Goal: Task Accomplishment & Management: Complete application form

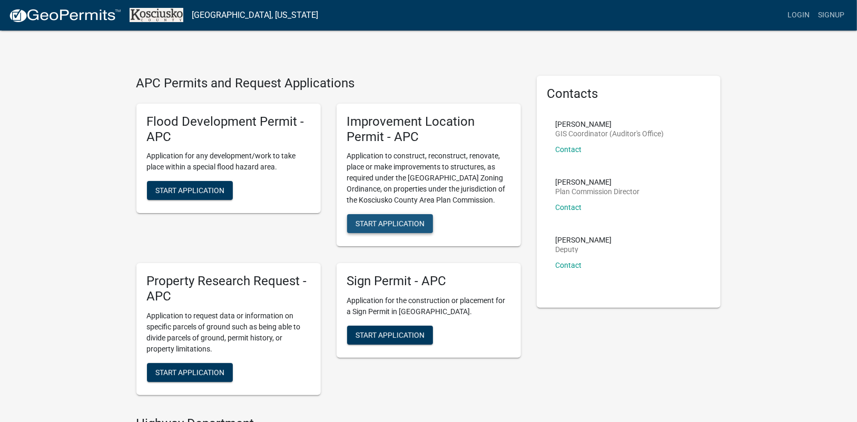
click at [391, 223] on span "Start Application" at bounding box center [389, 224] width 69 height 8
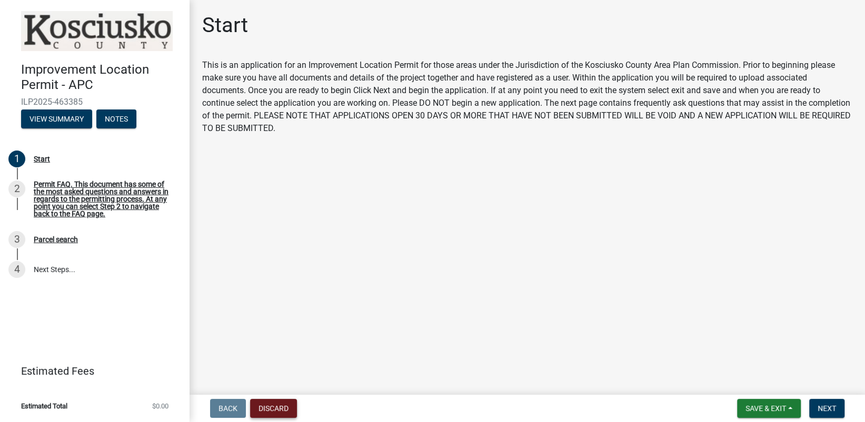
click at [280, 409] on button "Discard" at bounding box center [273, 408] width 47 height 19
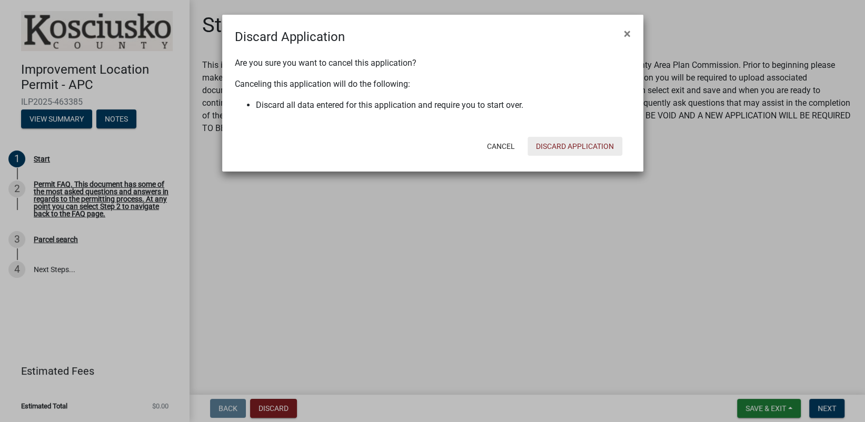
click at [567, 141] on button "Discard Application" at bounding box center [575, 146] width 95 height 19
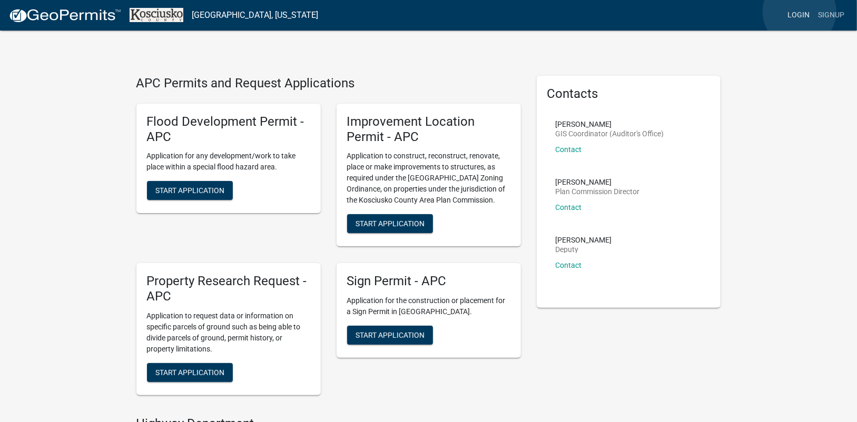
click at [799, 11] on link "Login" at bounding box center [798, 15] width 31 height 20
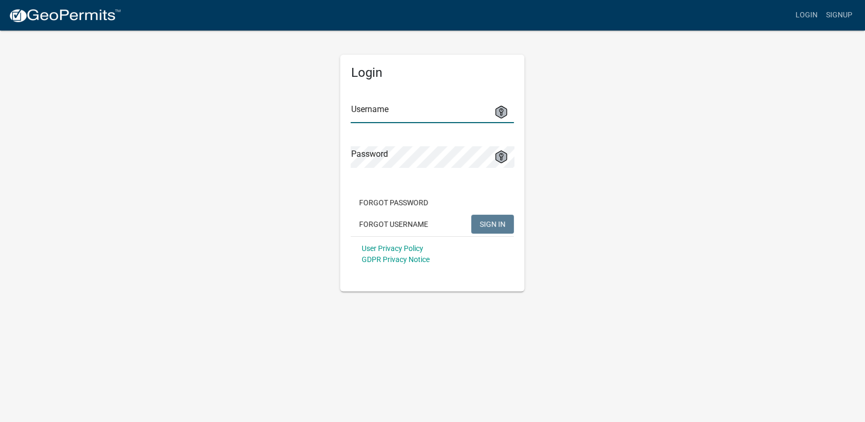
type input "[PERSON_NAME][EMAIL_ADDRESS][PERSON_NAME][DOMAIN_NAME]"
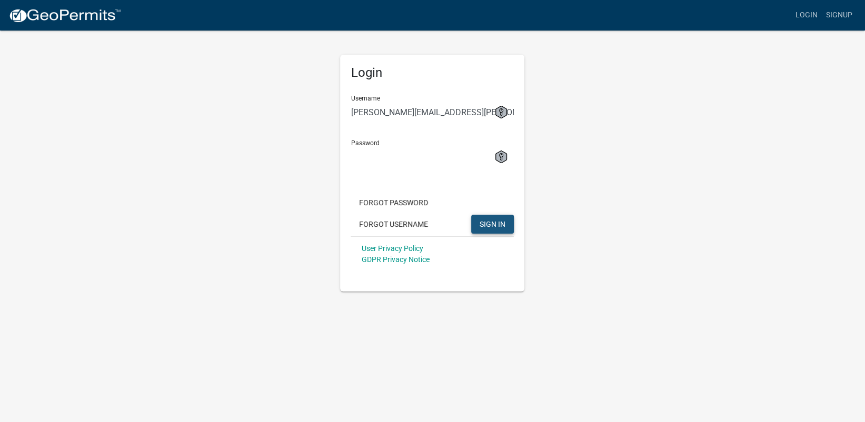
click at [508, 225] on button "SIGN IN" at bounding box center [492, 224] width 43 height 19
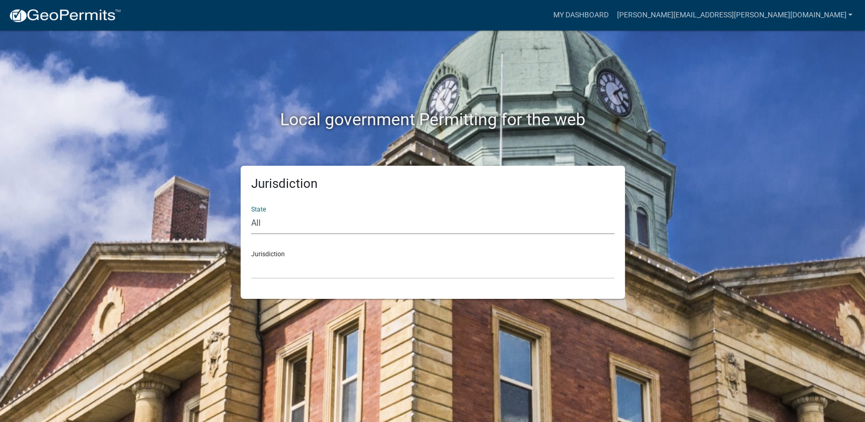
click at [291, 224] on select "All [US_STATE] [US_STATE] [US_STATE] [US_STATE] [US_STATE] [US_STATE] [US_STATE…" at bounding box center [432, 224] width 363 height 22
click at [280, 223] on select "All [US_STATE] [US_STATE] [US_STATE] [US_STATE] [US_STATE] [US_STATE] [US_STATE…" at bounding box center [432, 224] width 363 height 22
select select "[US_STATE]"
click at [251, 213] on select "All [US_STATE] [US_STATE] [US_STATE] [US_STATE] [US_STATE] [US_STATE] [US_STATE…" at bounding box center [432, 224] width 363 height 22
click at [308, 267] on select "City of [GEOGRAPHIC_DATA], [US_STATE] City of [GEOGRAPHIC_DATA], [US_STATE] Cit…" at bounding box center [432, 268] width 363 height 22
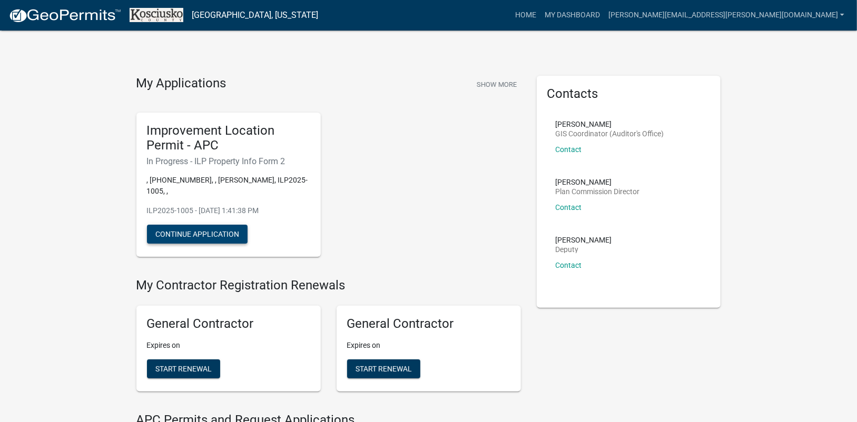
click at [190, 225] on button "Continue Application" at bounding box center [197, 234] width 101 height 19
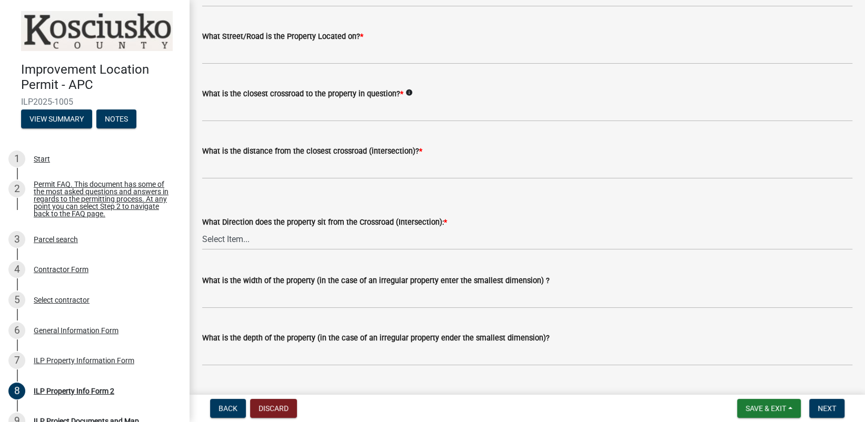
scroll to position [105, 0]
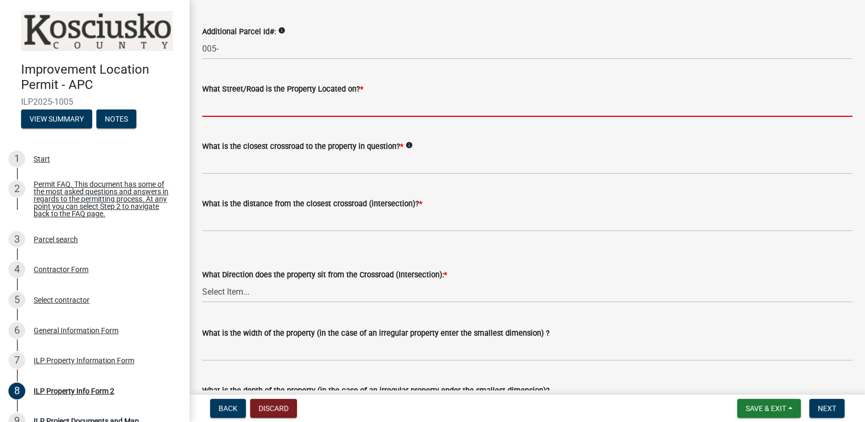
click at [233, 110] on input "What Street/Road is the Property Located on? *" at bounding box center [527, 106] width 650 height 22
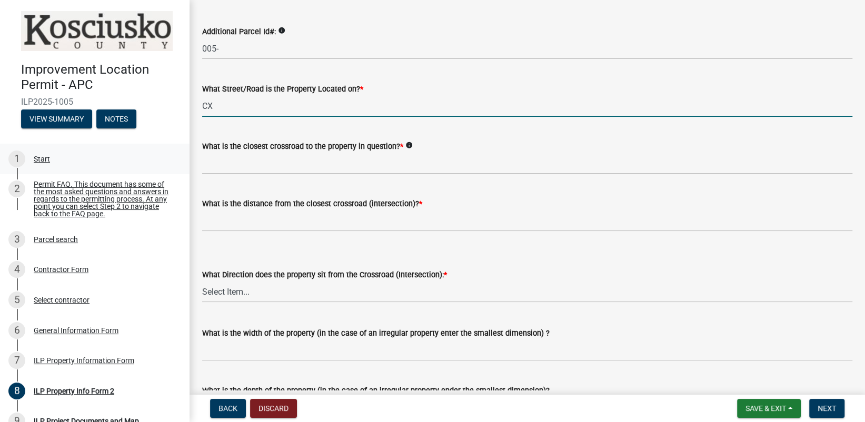
type input "C"
click at [245, 103] on input "CR 400" at bounding box center [527, 106] width 650 height 22
type input "CR 400 East"
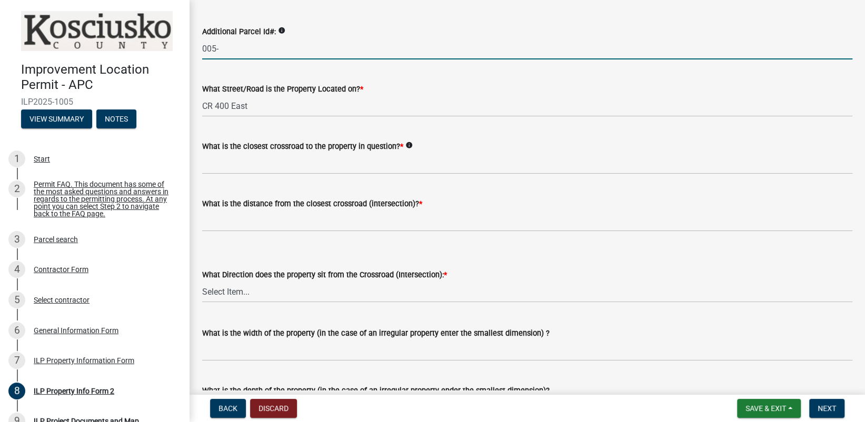
click at [253, 46] on input "005-" at bounding box center [527, 49] width 650 height 22
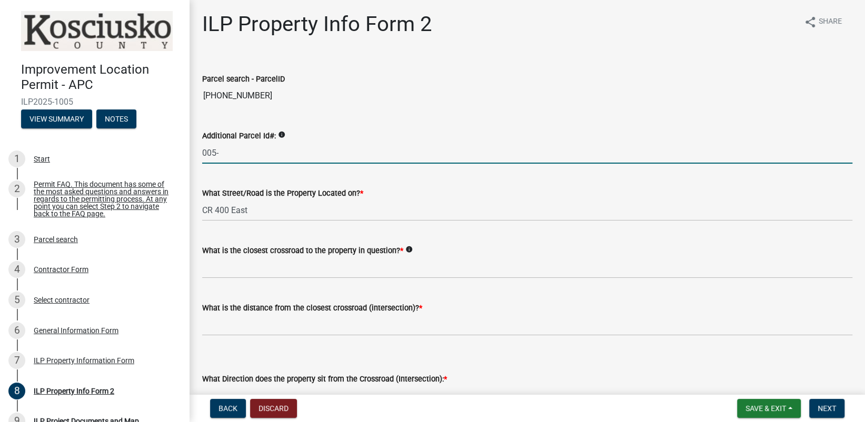
scroll to position [0, 0]
click at [282, 136] on icon "info" at bounding box center [281, 135] width 7 height 7
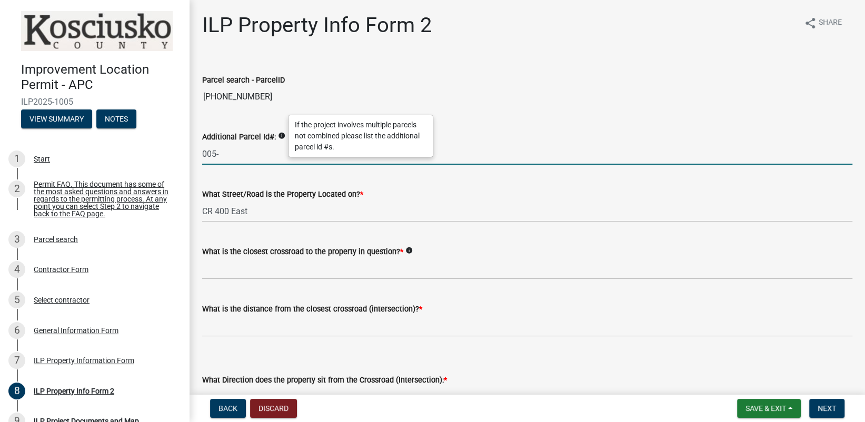
click at [219, 159] on input "005-" at bounding box center [527, 154] width 650 height 22
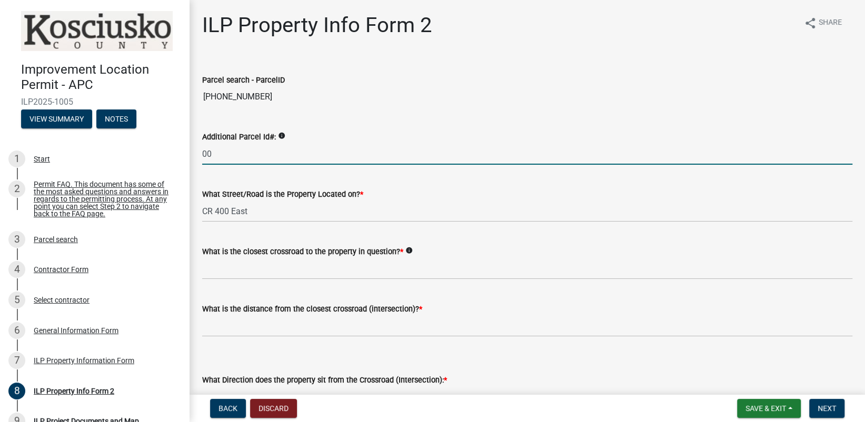
type input "0"
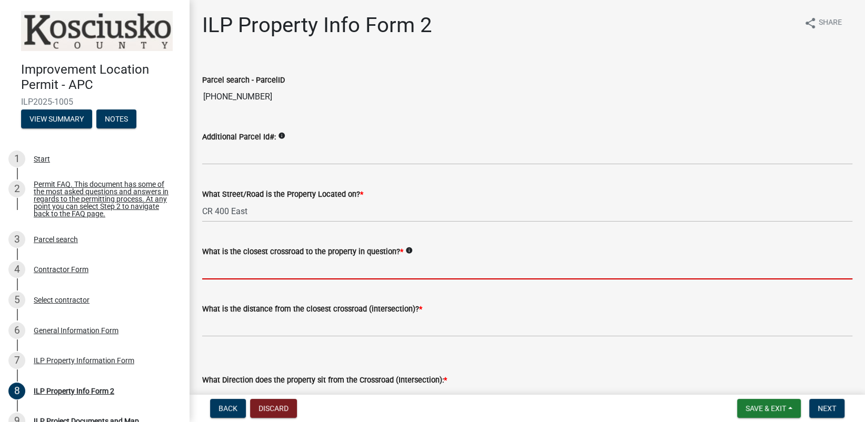
click at [235, 267] on input "What is the closest crossroad to the property in question? *" at bounding box center [527, 269] width 650 height 22
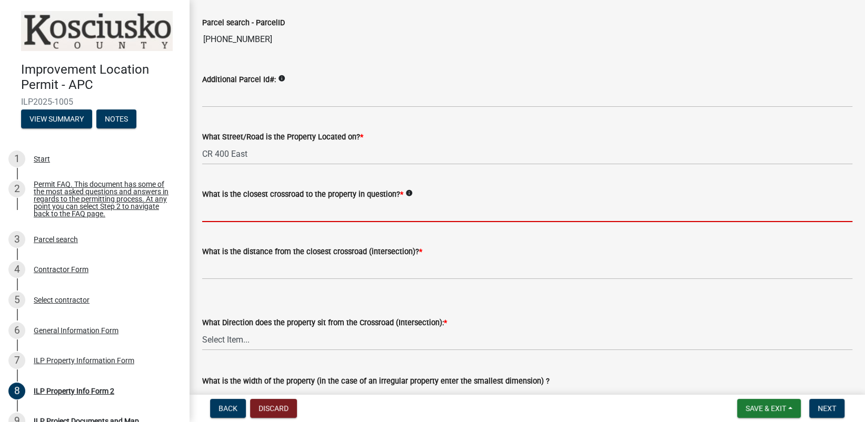
scroll to position [105, 0]
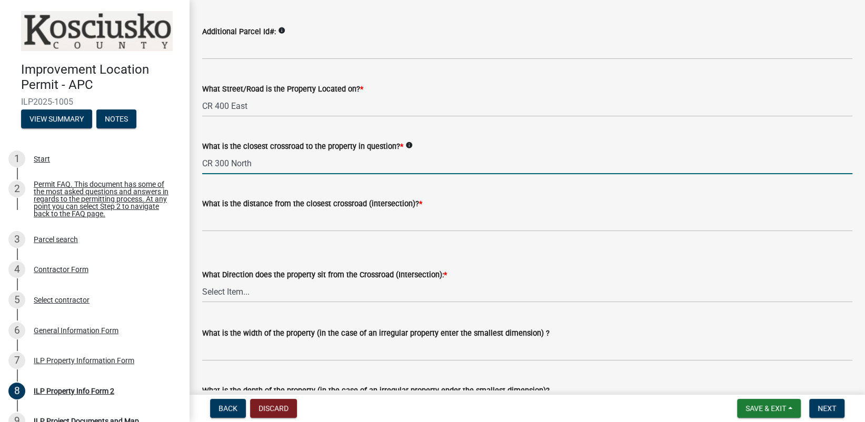
type input "CR 300 North"
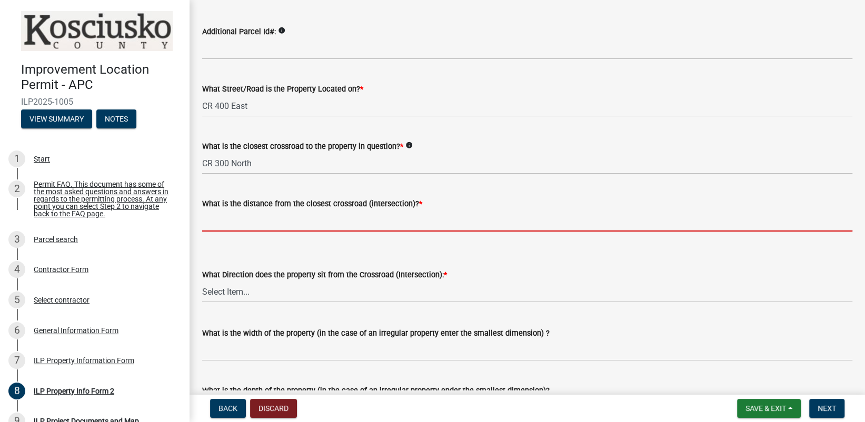
click at [221, 227] on input "text" at bounding box center [527, 221] width 650 height 22
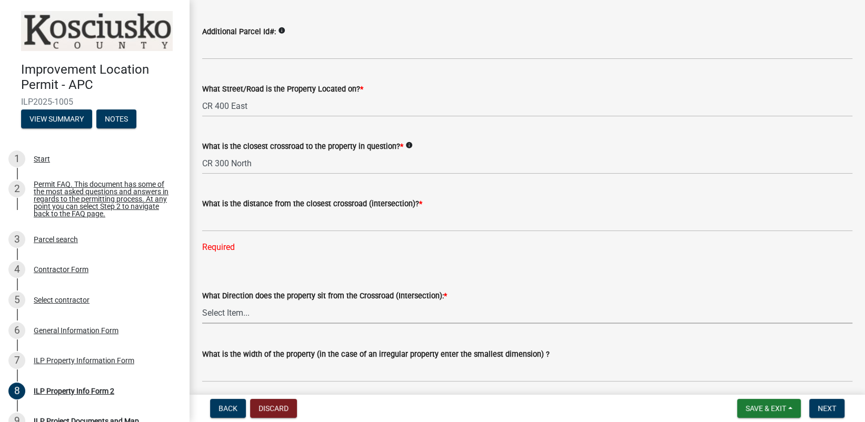
click at [255, 317] on select "Select Item... N NE NW S SE SW E W" at bounding box center [527, 313] width 650 height 22
click at [202, 302] on select "Select Item... N NE NW S SE SW E W" at bounding box center [527, 313] width 650 height 22
select select "0609af41-fe40-4fa2-880d-6f54f567ae8e"
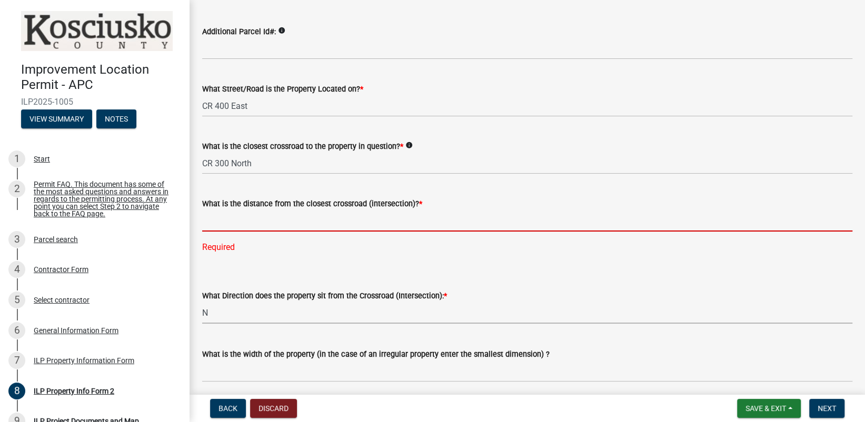
click at [240, 221] on input "text" at bounding box center [527, 221] width 650 height 22
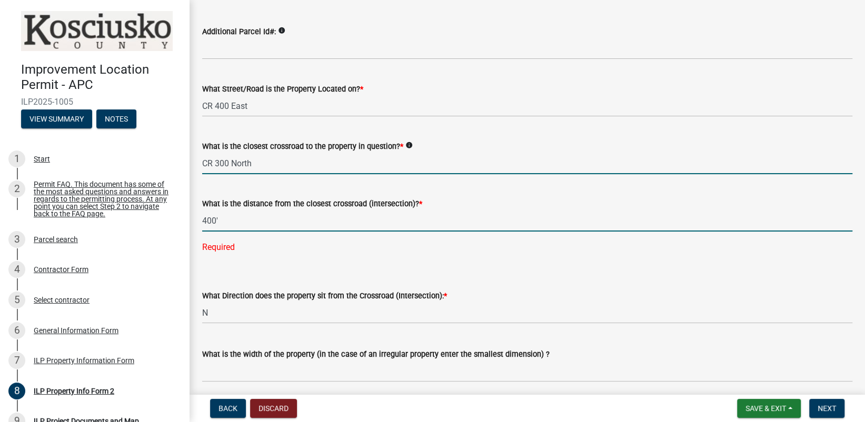
type input "400"
click at [450, 161] on input "CR 300 North" at bounding box center [527, 164] width 650 height 22
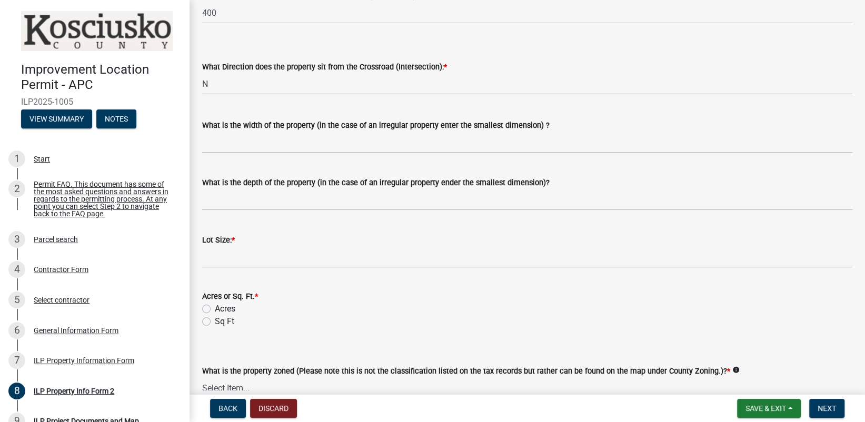
scroll to position [316, 0]
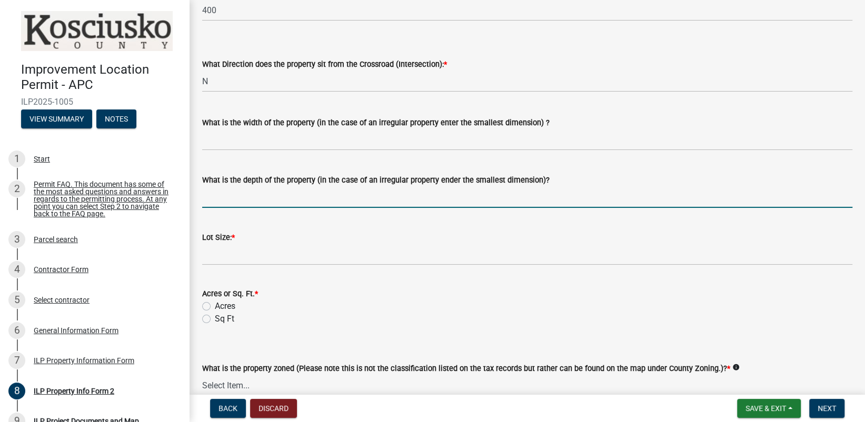
click at [229, 200] on input "What is the depth of the property (in the case of an irregular property ender t…" at bounding box center [527, 197] width 650 height 22
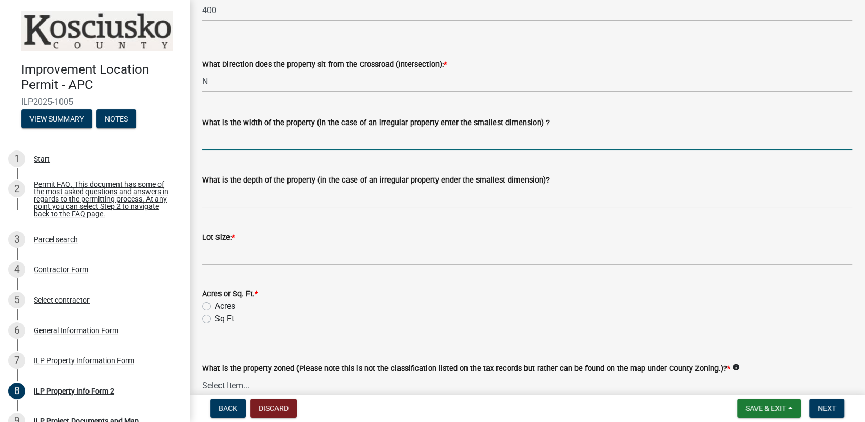
click at [232, 139] on input "What is the width of the property (in the case of an irregular property enter t…" at bounding box center [527, 140] width 650 height 22
type input "502.86'"
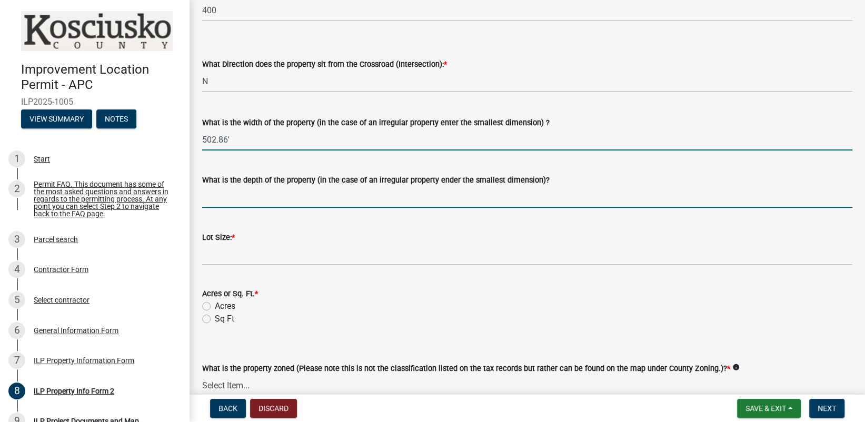
click at [223, 203] on input "What is the depth of the property (in the case of an irregular property ender t…" at bounding box center [527, 197] width 650 height 22
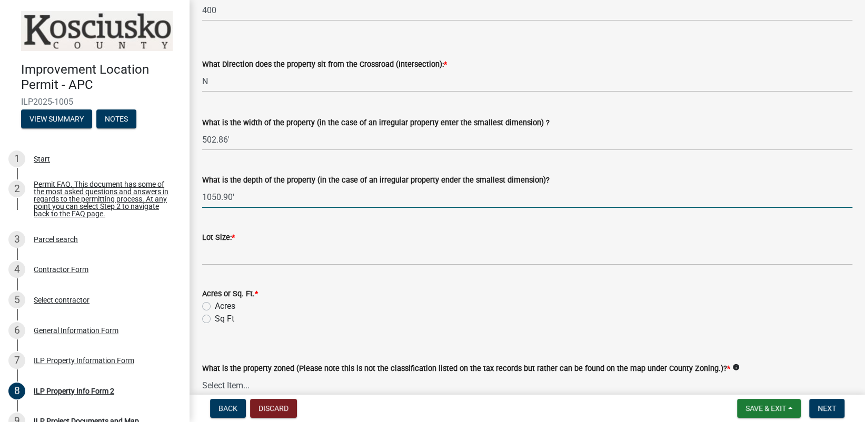
type input "1050.90'"
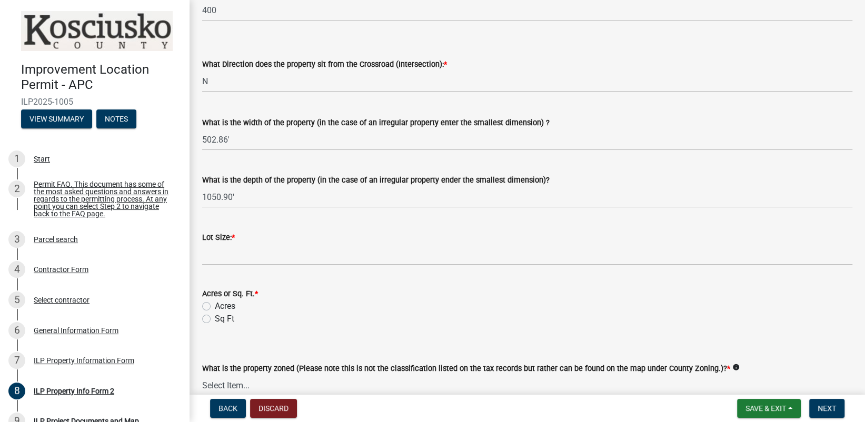
click at [215, 305] on label "Acres" at bounding box center [225, 306] width 21 height 13
click at [215, 305] on input "Acres" at bounding box center [218, 303] width 7 height 7
radio input "true"
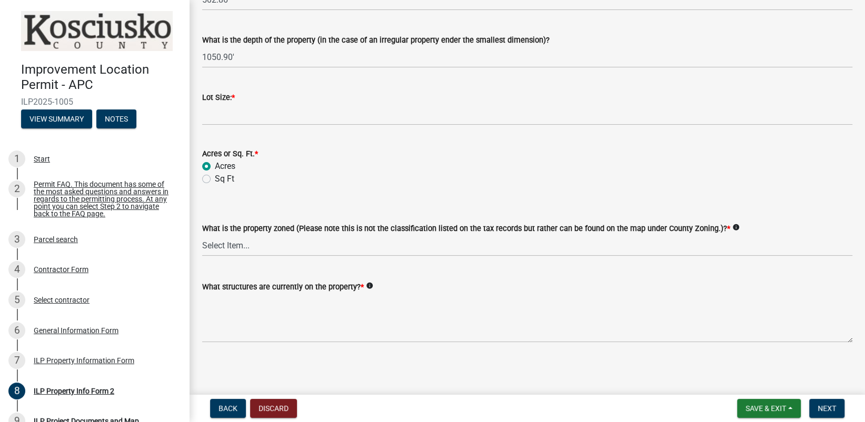
scroll to position [457, 0]
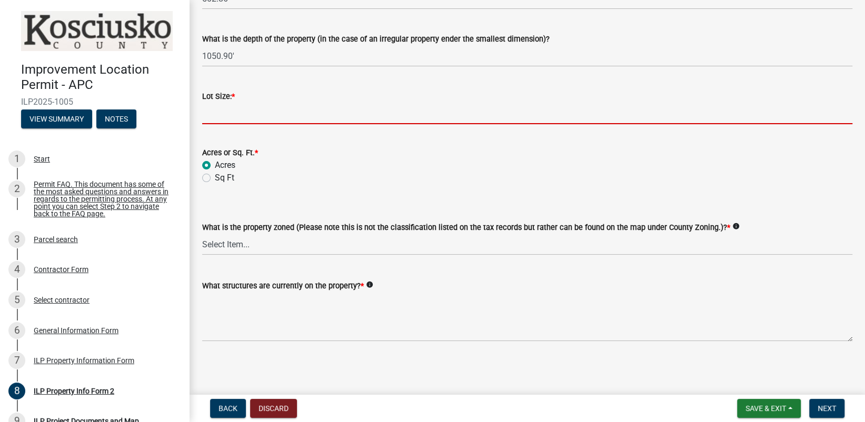
click at [230, 110] on input "text" at bounding box center [527, 114] width 650 height 22
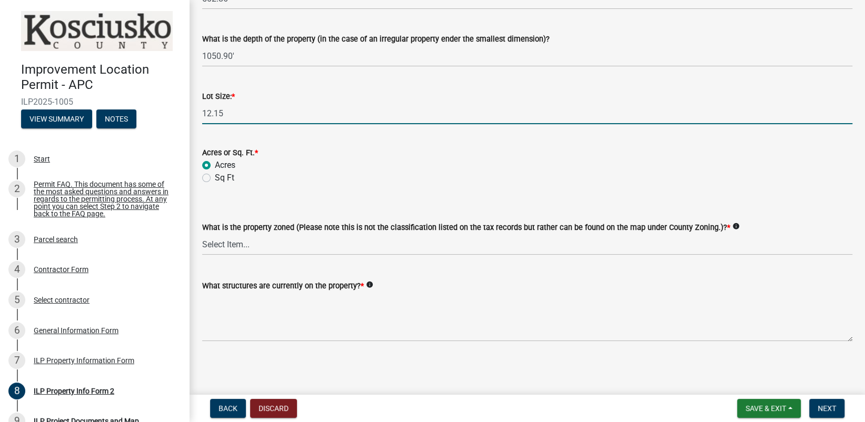
type input "12.15"
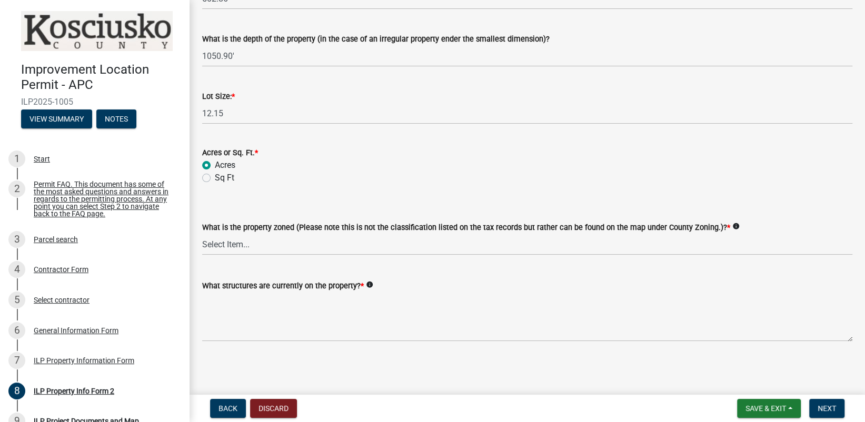
click at [303, 142] on form "Acres or Sq. Ft. * Acres Sq Ft" at bounding box center [527, 159] width 650 height 51
click at [247, 241] on select "Select Item... Agricultural Agricultural 2 Commercial Environmental Industrial …" at bounding box center [527, 245] width 650 height 22
click at [202, 234] on select "Select Item... Agricultural Agricultural 2 Commercial Environmental Industrial …" at bounding box center [527, 245] width 650 height 22
select select "ea119d11-e52e-4559-b746-af06211fe819"
click at [265, 246] on select "Select Item... Agricultural Agricultural 2 Commercial Environmental Industrial …" at bounding box center [527, 245] width 650 height 22
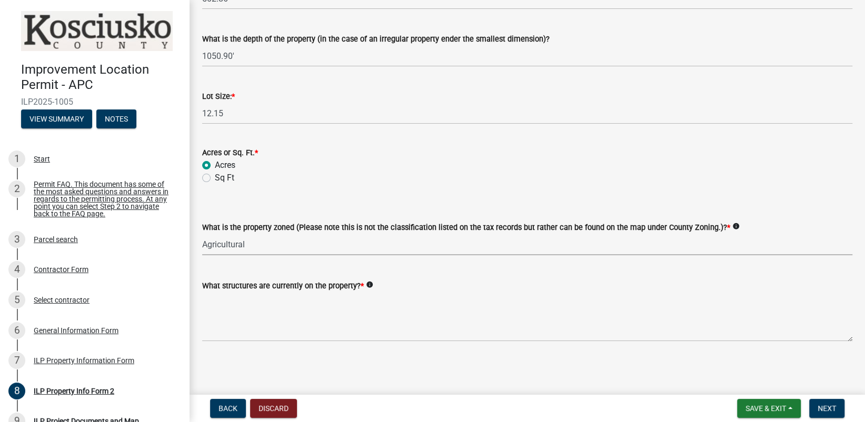
click at [261, 241] on select "Select Item... Agricultural Agricultural 2 Commercial Environmental Industrial …" at bounding box center [527, 245] width 650 height 22
click at [255, 243] on select "Select Item... Agricultural Agricultural 2 Commercial Environmental Industrial …" at bounding box center [527, 245] width 650 height 22
click at [251, 243] on select "Select Item... Agricultural Agricultural 2 Commercial Environmental Industrial …" at bounding box center [527, 245] width 650 height 22
click at [306, 190] on wm-data-entity-input "Acres or Sq. Ft. * Acres Sq Ft" at bounding box center [527, 164] width 650 height 60
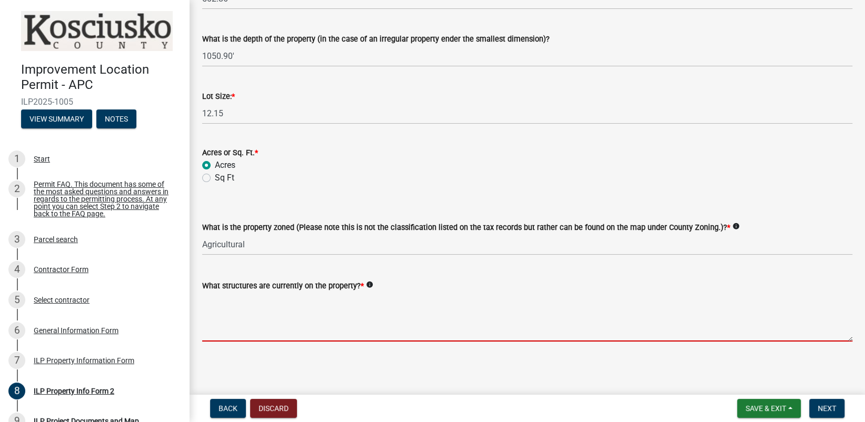
click at [248, 332] on textarea "What structures are currently on the property? *" at bounding box center [527, 316] width 650 height 49
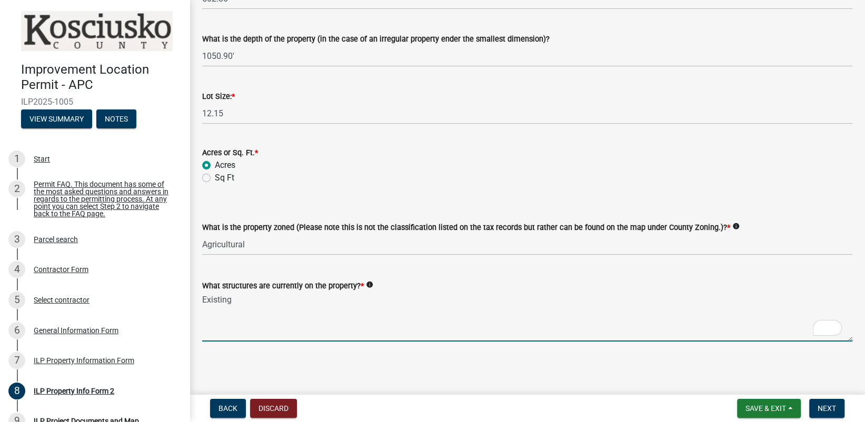
click at [245, 303] on textarea "Existing" at bounding box center [527, 316] width 650 height 49
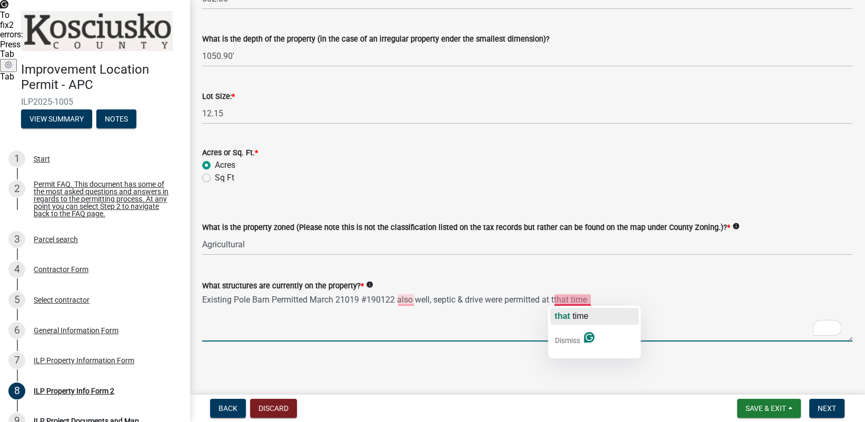
click at [572, 315] on span "button" at bounding box center [571, 316] width 2 height 9
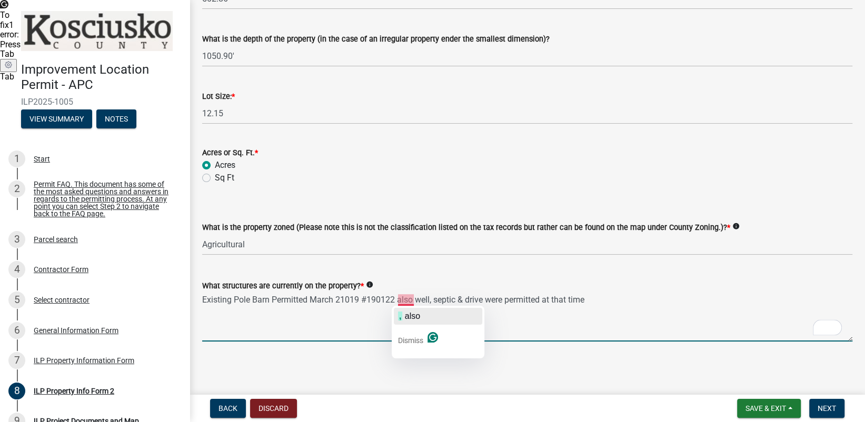
click at [413, 315] on span "also" at bounding box center [412, 316] width 15 height 9
click at [592, 300] on textarea "Existing Pole Barn Permitted March 21019 #190122, also well, septic & drive wer…" at bounding box center [527, 316] width 650 height 49
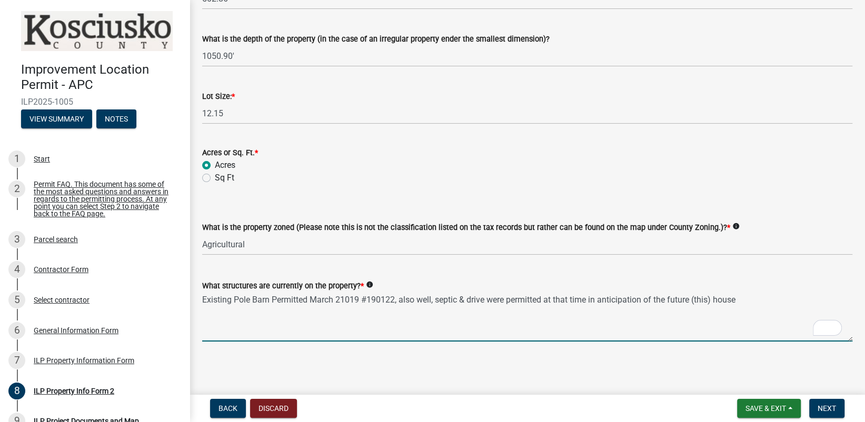
click at [344, 299] on textarea "Existing Pole Barn Permitted March 21019 #190122, also well, septic & drive wer…" at bounding box center [527, 316] width 650 height 49
type textarea "Existing Pole Barn Permitted [DATE] #190122, also well, septic & drive were per…"
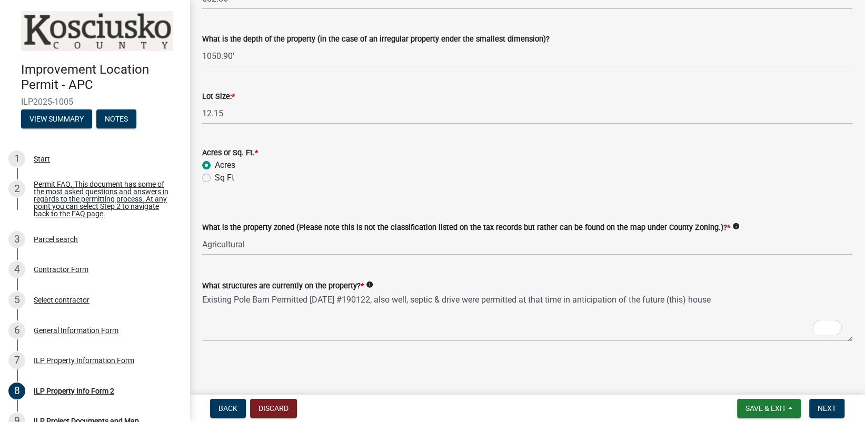
click at [386, 194] on div "What is the property zoned (Please note this is not the classification listed o…" at bounding box center [527, 225] width 650 height 62
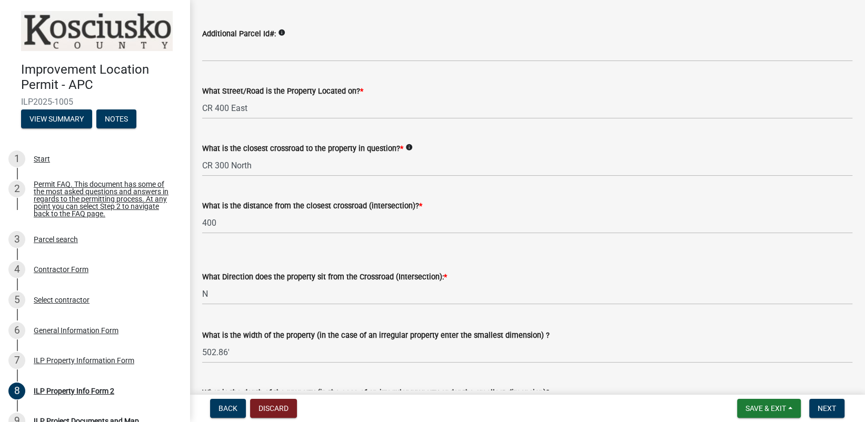
scroll to position [88, 0]
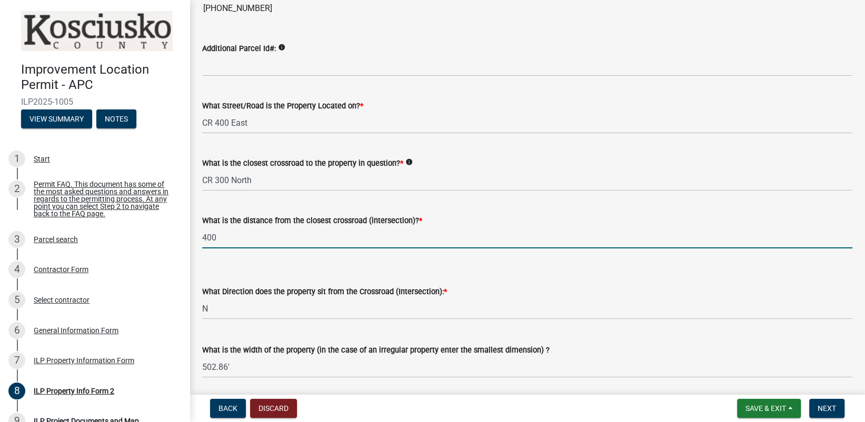
click at [215, 233] on input "400" at bounding box center [527, 238] width 650 height 22
click at [425, 166] on div "What is the closest crossroad to the property in question? * info" at bounding box center [527, 163] width 650 height 13
click at [230, 239] on input "400" at bounding box center [527, 238] width 650 height 22
type input "400"
click at [592, 164] on div "What is the closest crossroad to the property in question? * info" at bounding box center [527, 163] width 650 height 13
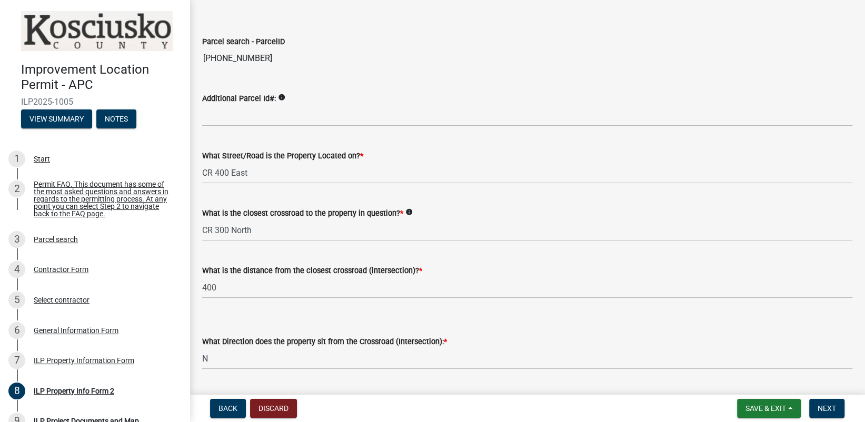
scroll to position [0, 0]
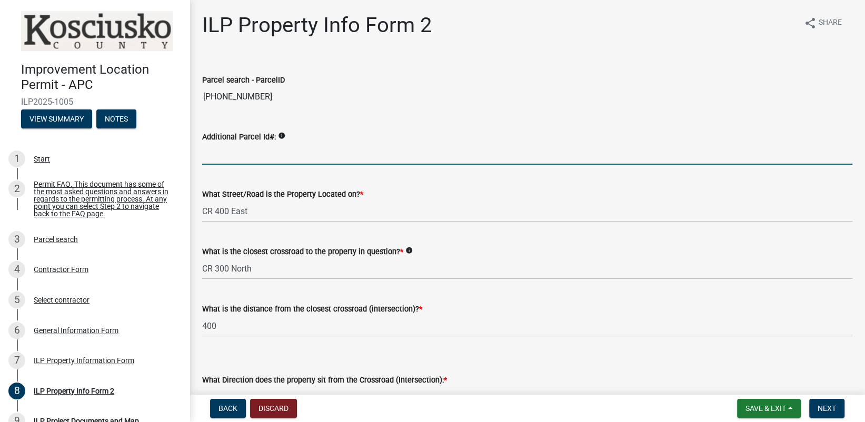
click at [229, 160] on input "Additional Parcel Id#:" at bounding box center [527, 154] width 650 height 22
click at [399, 127] on div "Additional Parcel Id#: info" at bounding box center [527, 140] width 650 height 49
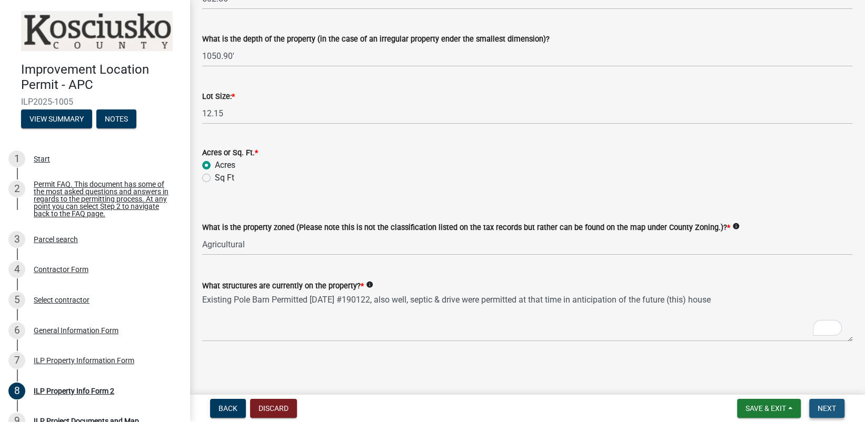
click at [820, 409] on span "Next" at bounding box center [827, 408] width 18 height 8
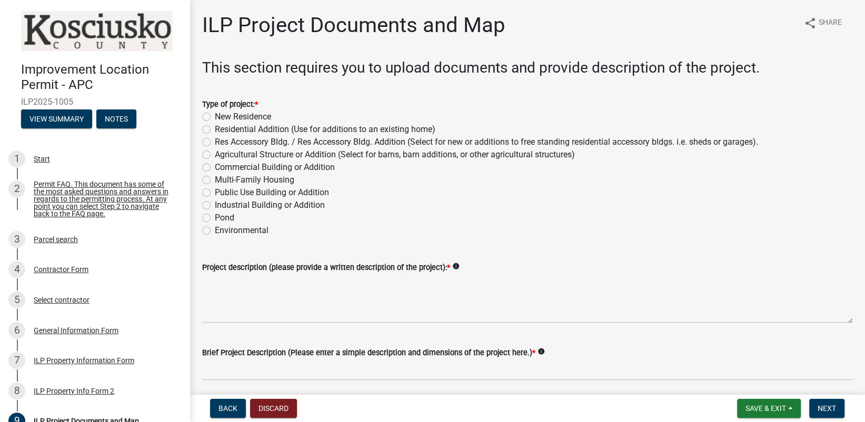
click at [215, 116] on label "New Residence" at bounding box center [243, 117] width 56 height 13
click at [215, 116] on input "New Residence" at bounding box center [218, 114] width 7 height 7
radio input "true"
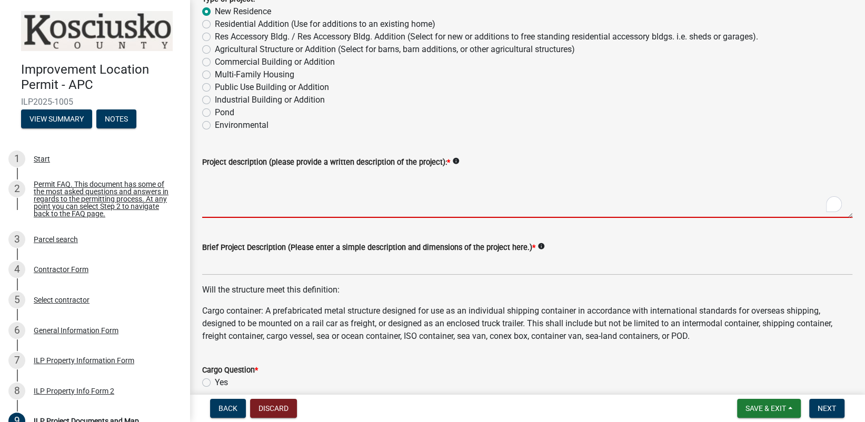
click at [428, 172] on textarea "Project description (please provide a written description of the project): *" at bounding box center [527, 192] width 650 height 49
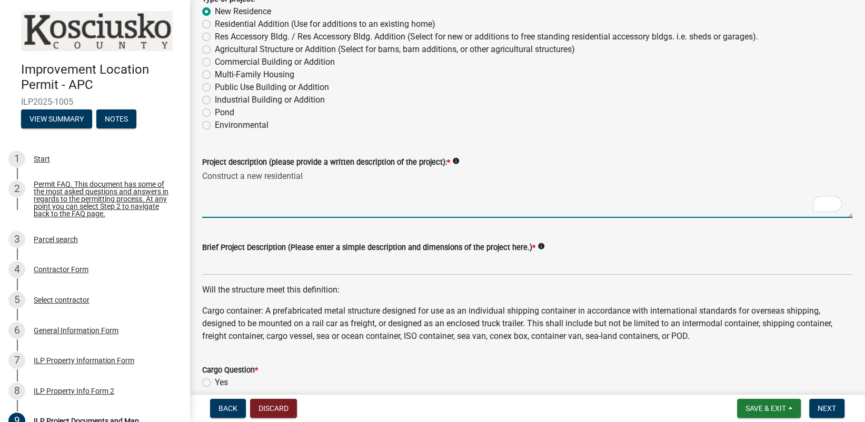
click at [266, 174] on textarea "Construct a new residential" at bounding box center [527, 192] width 650 height 49
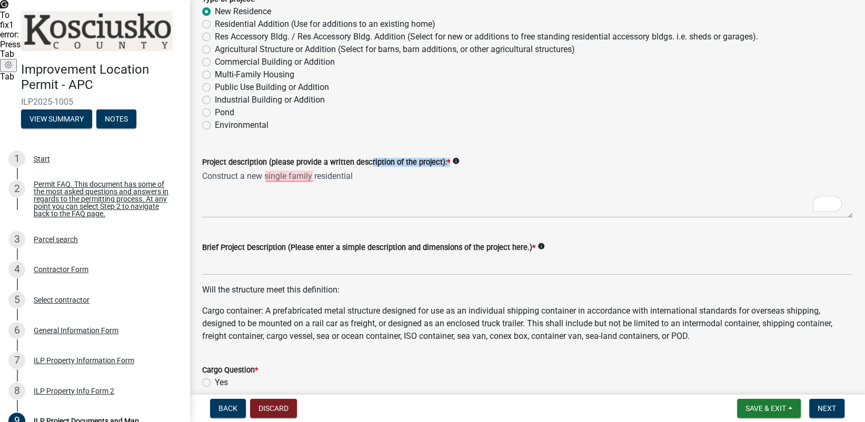
click at [363, 167] on div "Project description (please provide a written description of the project): * in…" at bounding box center [527, 162] width 650 height 13
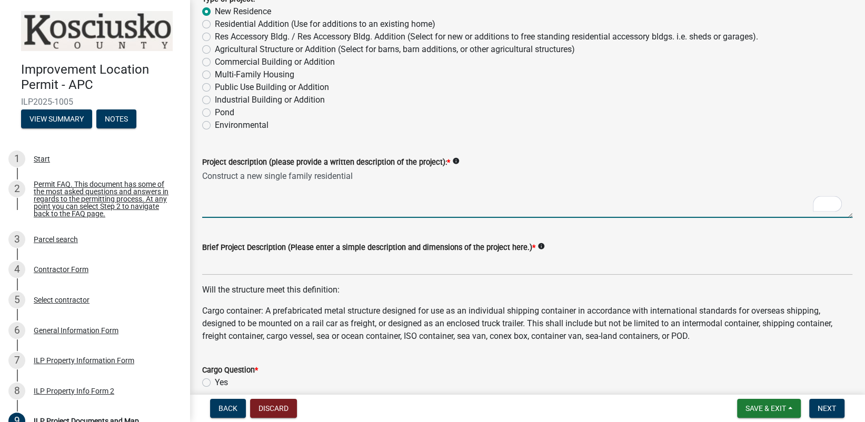
click at [359, 172] on textarea "Construct a new single family residential" at bounding box center [527, 192] width 650 height 49
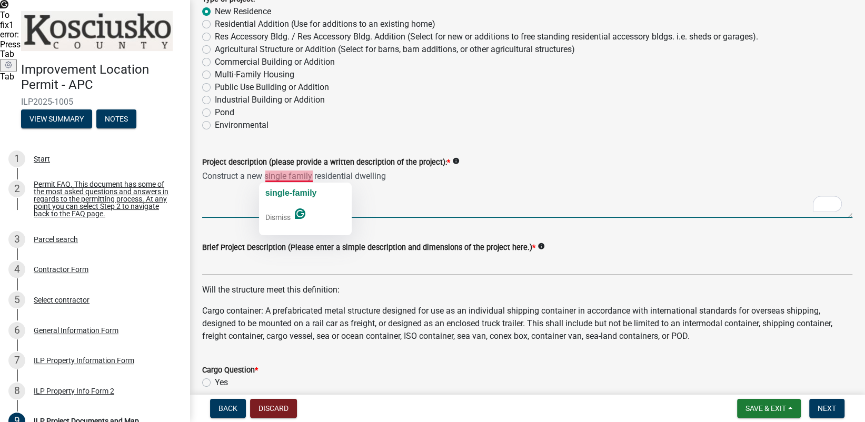
click at [291, 190] on span "single-family" at bounding box center [291, 192] width 52 height 9
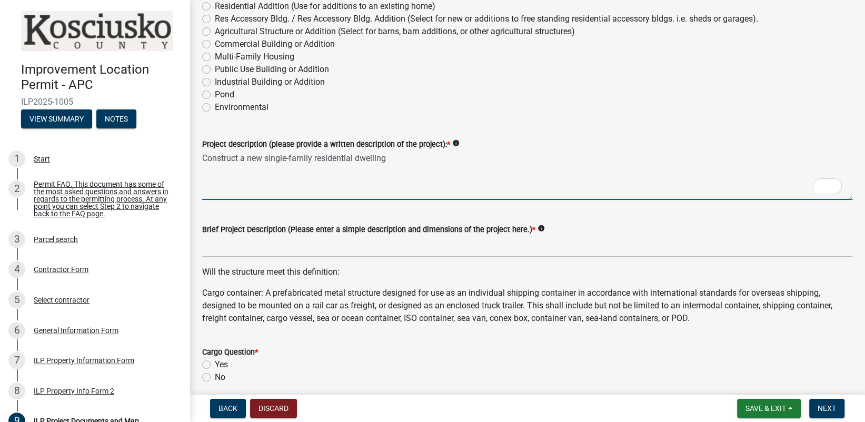
scroll to position [105, 0]
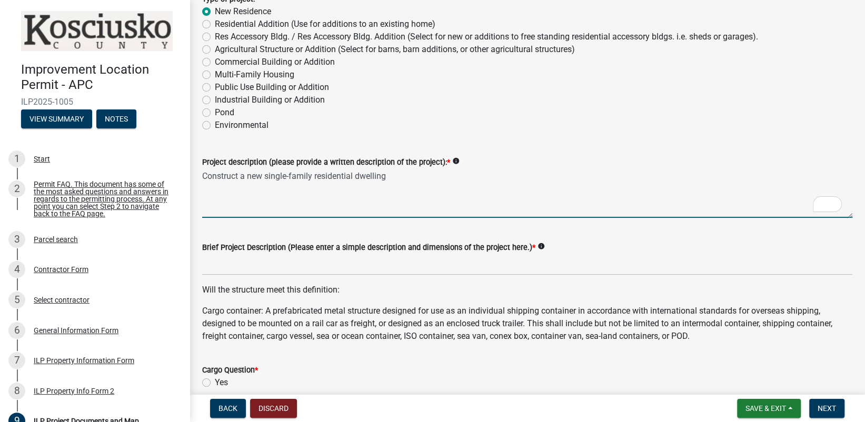
click at [396, 175] on textarea "Construct a new single-family residential dwelling" at bounding box center [527, 192] width 650 height 49
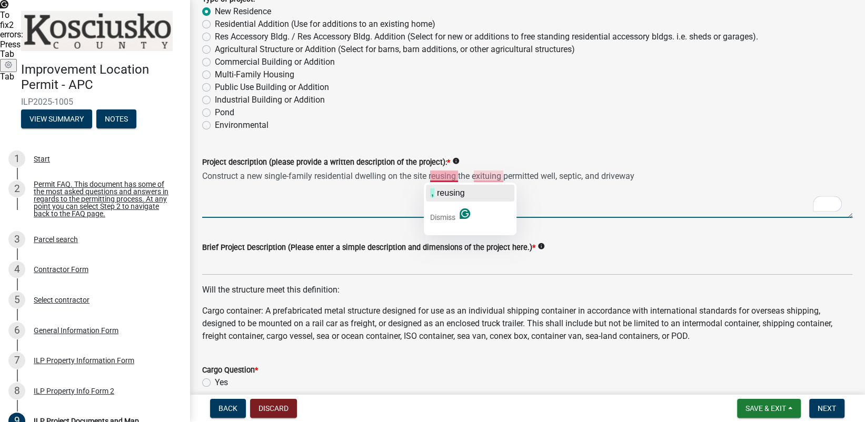
click at [444, 193] on span "reusing" at bounding box center [450, 192] width 27 height 9
click at [492, 190] on span "existing" at bounding box center [491, 192] width 32 height 9
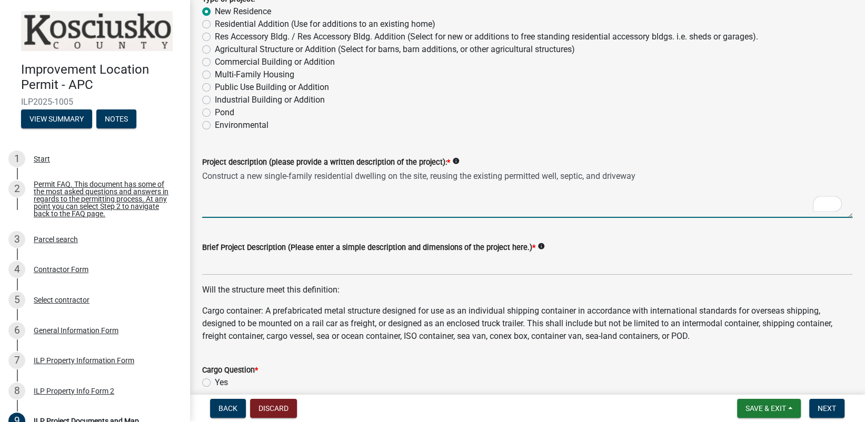
click at [647, 169] on textarea "Construct a new single-family residential dwelling on the site, reusing the exi…" at bounding box center [527, 192] width 650 height 49
type textarea "Construct a new single-family residential dwelling on the site, reusing the exi…"
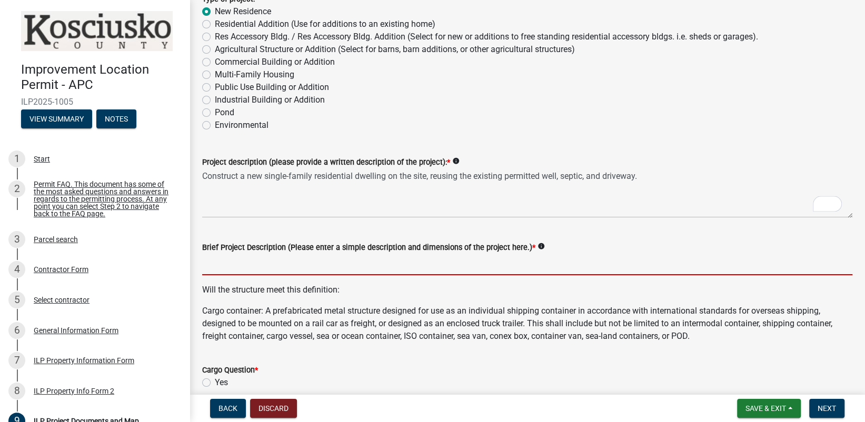
click at [227, 268] on input "Brief Project Description (Please enter a simple description and dimensions of …" at bounding box center [527, 265] width 650 height 22
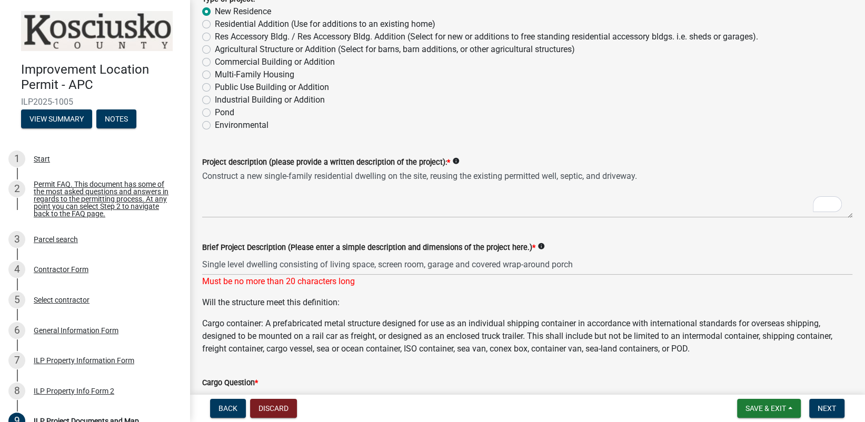
click at [314, 277] on div "Must be no more than 20 characters long" at bounding box center [527, 281] width 650 height 13
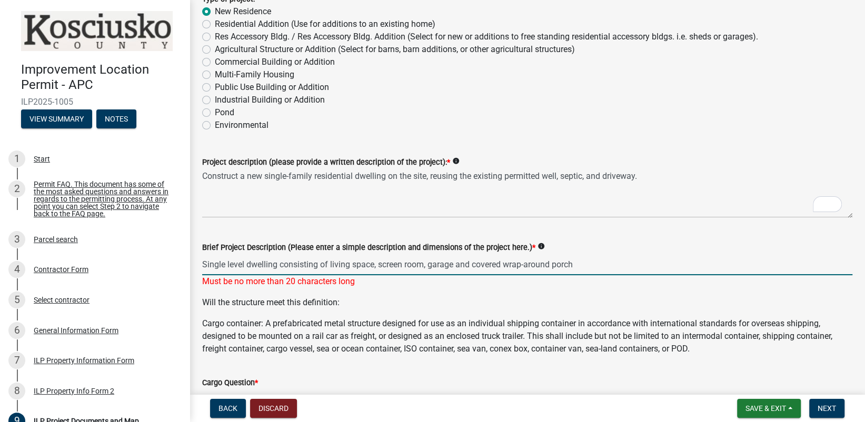
click at [582, 266] on input "Single level dwelling consisting of living space, screen room, garage and cover…" at bounding box center [527, 265] width 650 height 22
click at [319, 269] on input "Single level dwelling" at bounding box center [527, 265] width 650 height 22
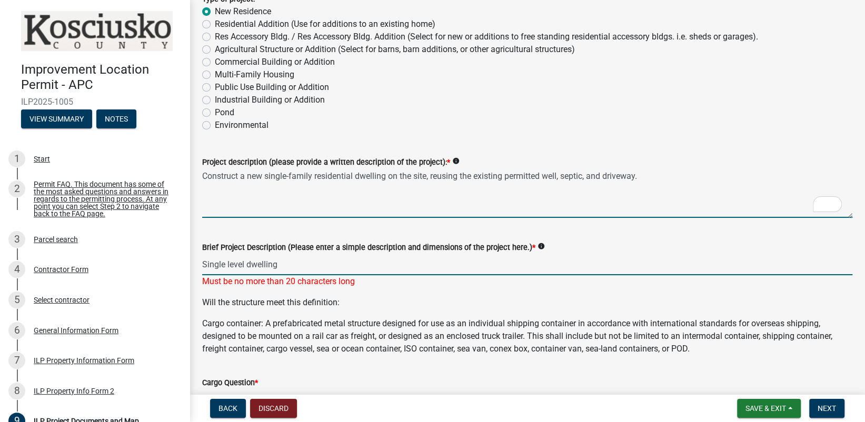
click at [504, 198] on textarea "Construct a new single-family residential dwelling on the site, reusing the exi…" at bounding box center [527, 192] width 650 height 49
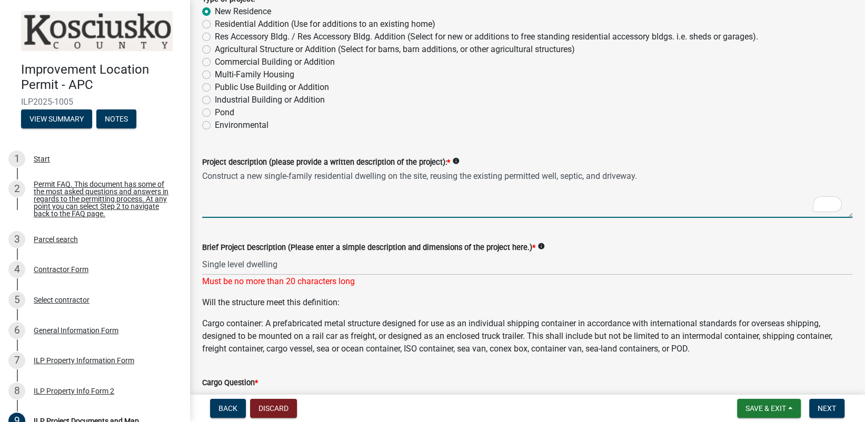
click at [285, 217] on textarea "Construct a new single-family residential dwelling on the site, reusing the exi…" at bounding box center [527, 192] width 650 height 49
click at [410, 296] on p "Will the structure meet this definition:" at bounding box center [527, 302] width 650 height 13
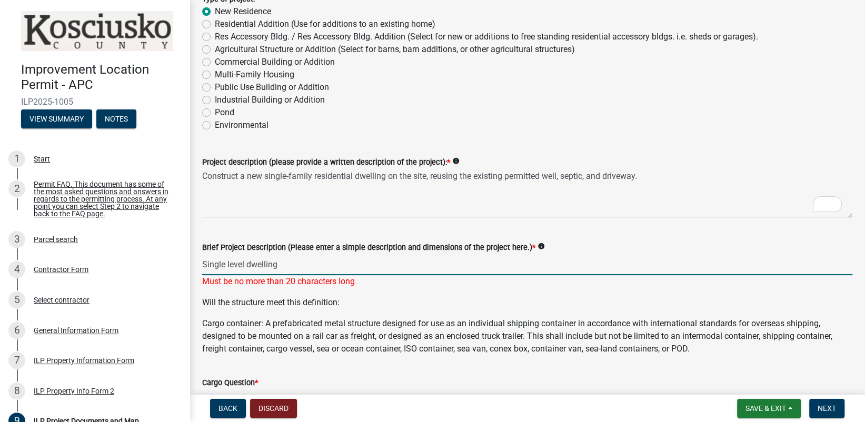
click at [328, 268] on input "Single level dwelling" at bounding box center [527, 265] width 650 height 22
type input "Single level house"
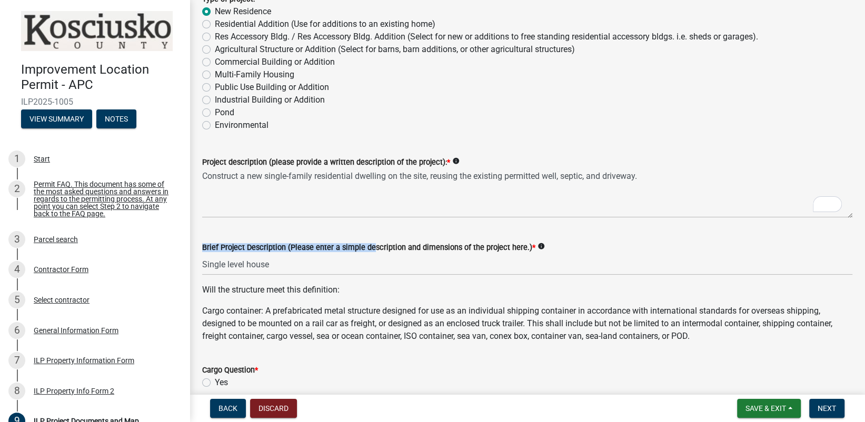
drag, startPoint x: 369, startPoint y: 252, endPoint x: 366, endPoint y: 259, distance: 7.3
click at [369, 256] on form "Brief Project Description (Please enter a simple description and dimensions of …" at bounding box center [527, 258] width 650 height 34
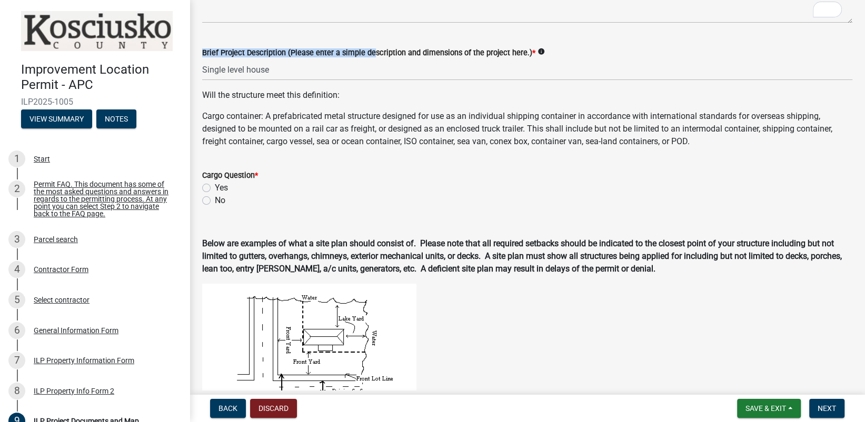
scroll to position [316, 0]
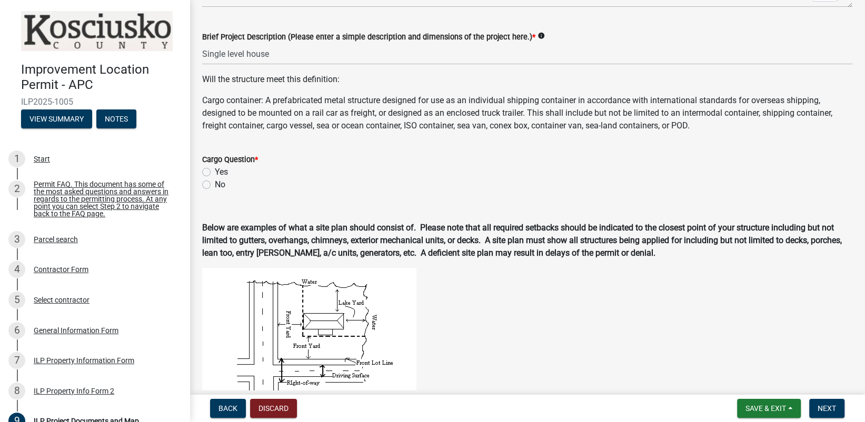
click at [215, 185] on label "No" at bounding box center [220, 184] width 11 height 13
click at [215, 185] on input "No" at bounding box center [218, 181] width 7 height 7
radio input "true"
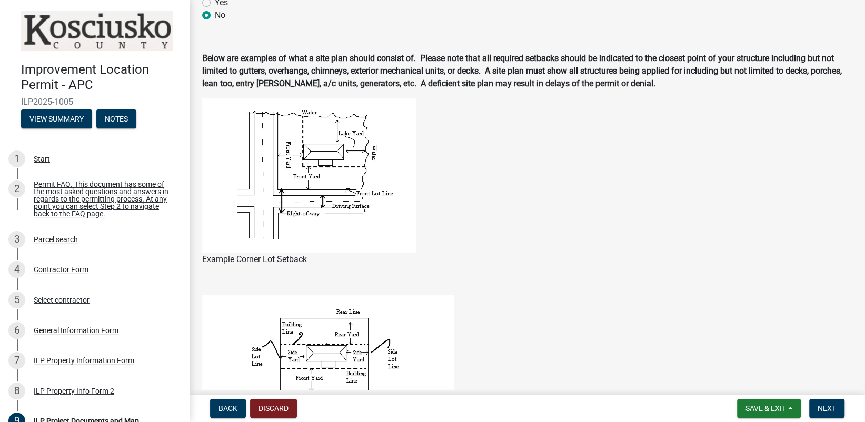
scroll to position [508, 0]
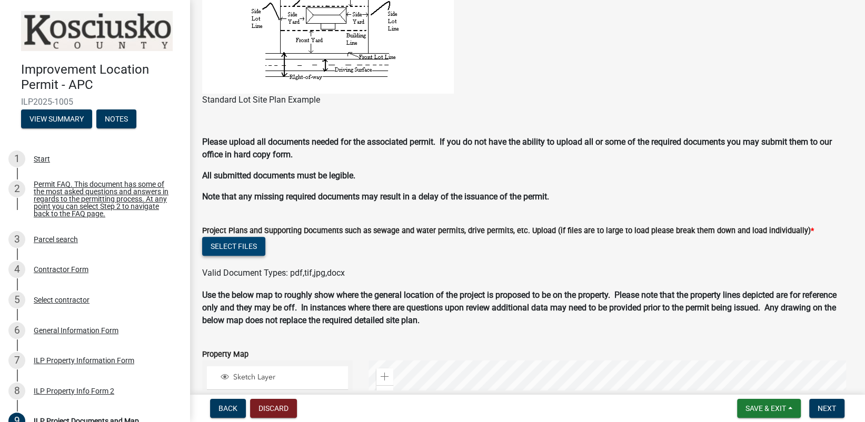
click at [245, 247] on button "Select files" at bounding box center [233, 246] width 63 height 19
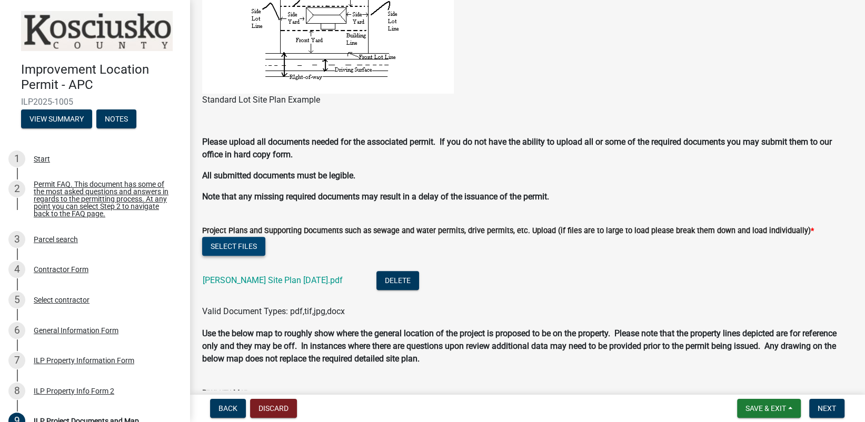
click at [240, 249] on button "Select files" at bounding box center [233, 246] width 63 height 19
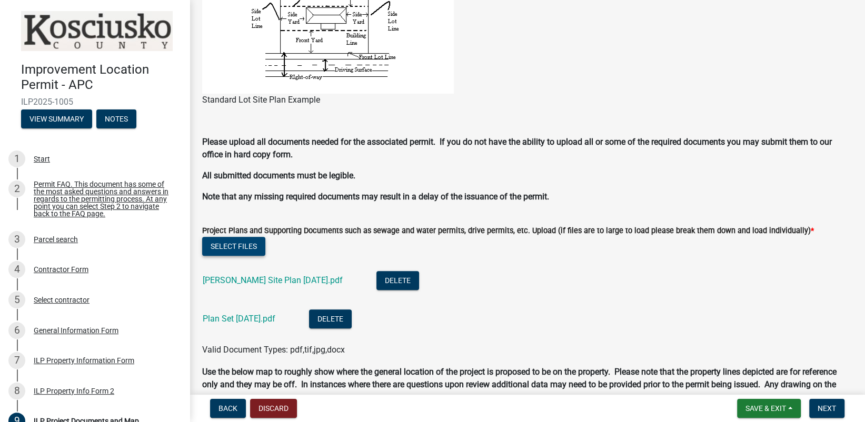
click at [241, 243] on button "Select files" at bounding box center [233, 246] width 63 height 19
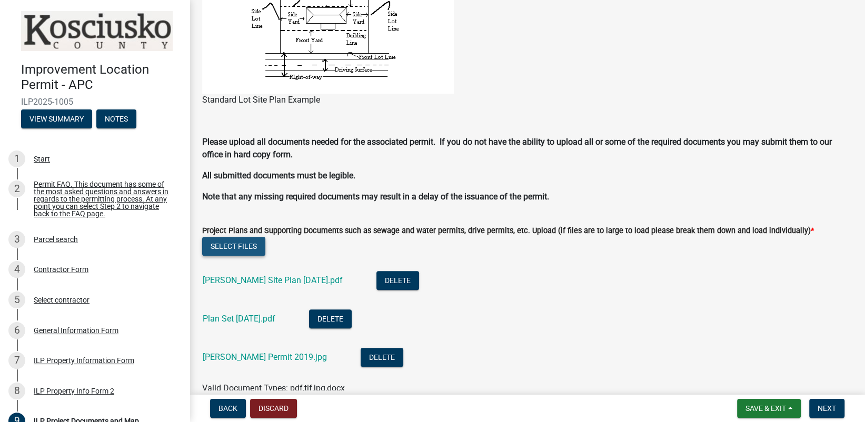
click at [230, 246] on button "Select files" at bounding box center [233, 246] width 63 height 19
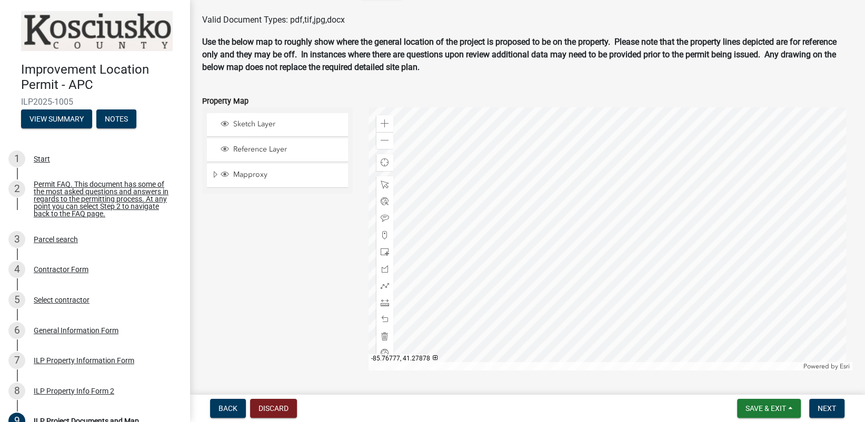
scroll to position [1222, 0]
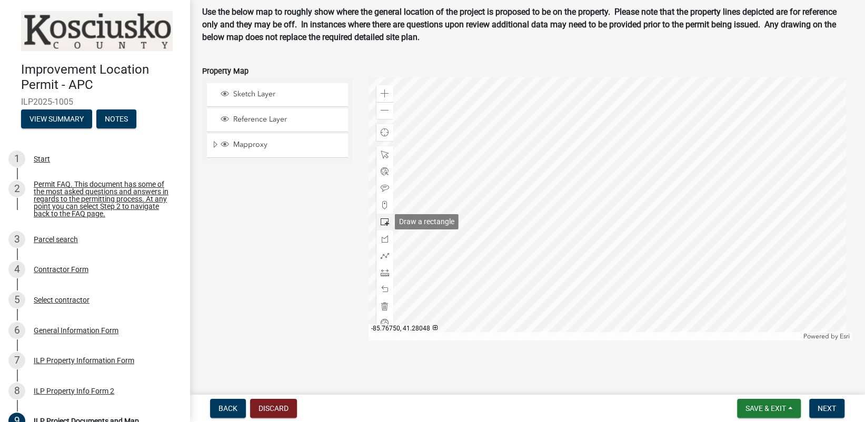
click at [381, 221] on span at bounding box center [385, 222] width 8 height 8
click at [572, 211] on div at bounding box center [611, 208] width 484 height 263
click at [572, 200] on div at bounding box center [611, 208] width 484 height 263
click at [384, 287] on span at bounding box center [385, 289] width 8 height 8
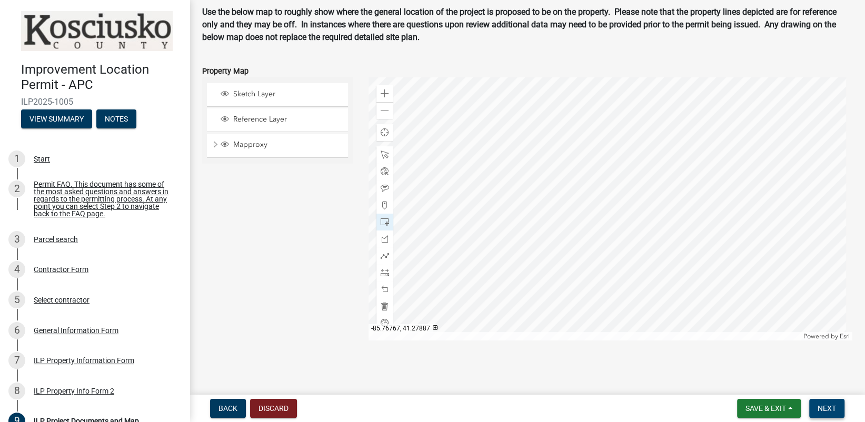
click at [827, 405] on span "Next" at bounding box center [827, 408] width 18 height 8
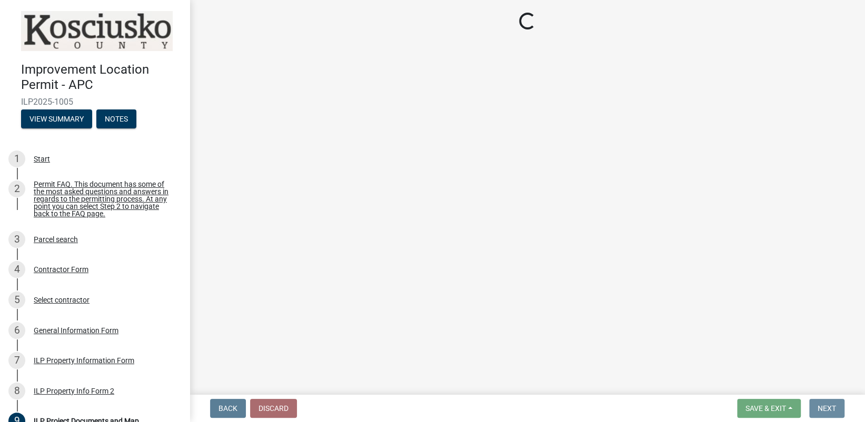
scroll to position [0, 0]
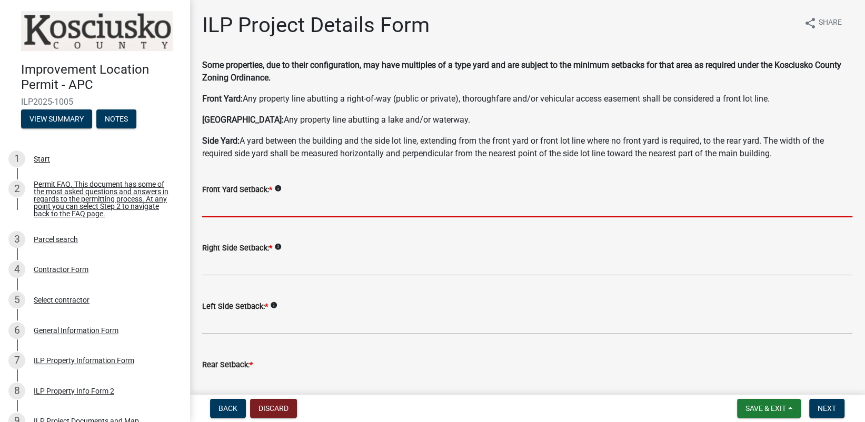
click at [217, 213] on input "text" at bounding box center [527, 207] width 650 height 22
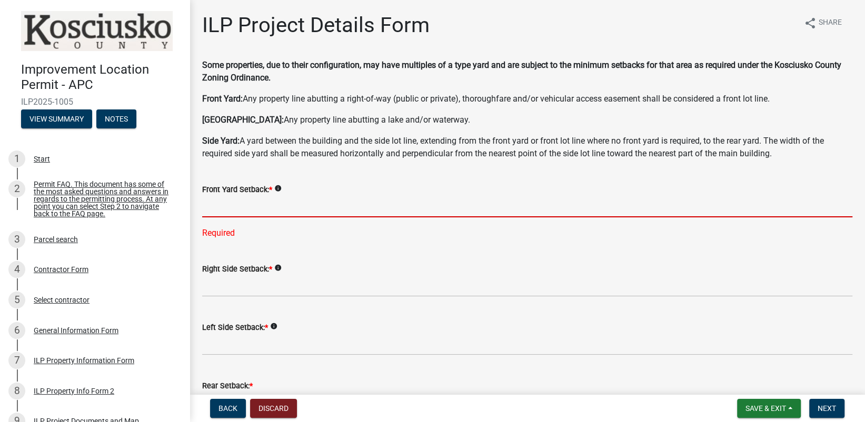
click at [225, 210] on input "text" at bounding box center [527, 207] width 650 height 22
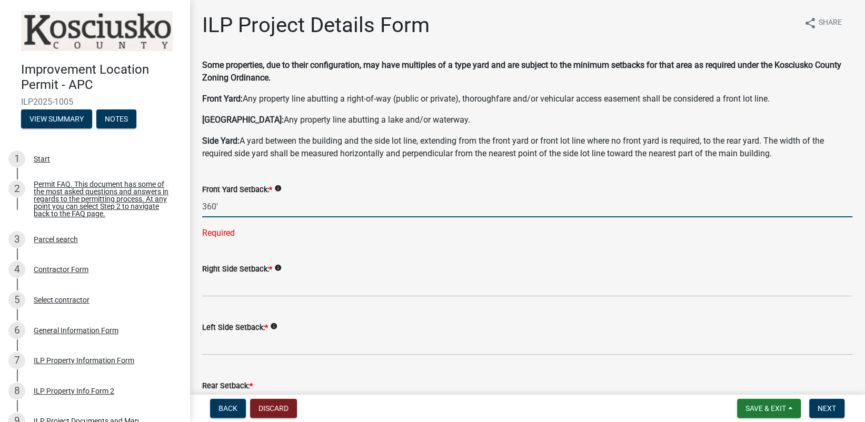
type input "360.0"
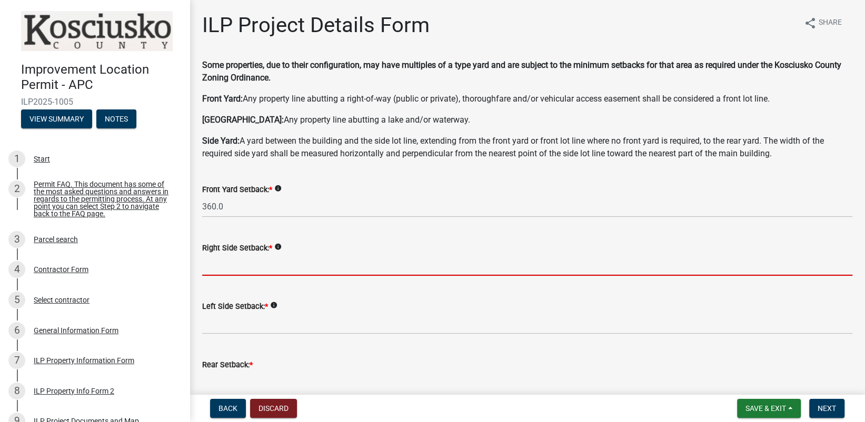
drag, startPoint x: 274, startPoint y: 236, endPoint x: 217, endPoint y: 271, distance: 66.2
click at [218, 271] on input "text" at bounding box center [527, 265] width 650 height 22
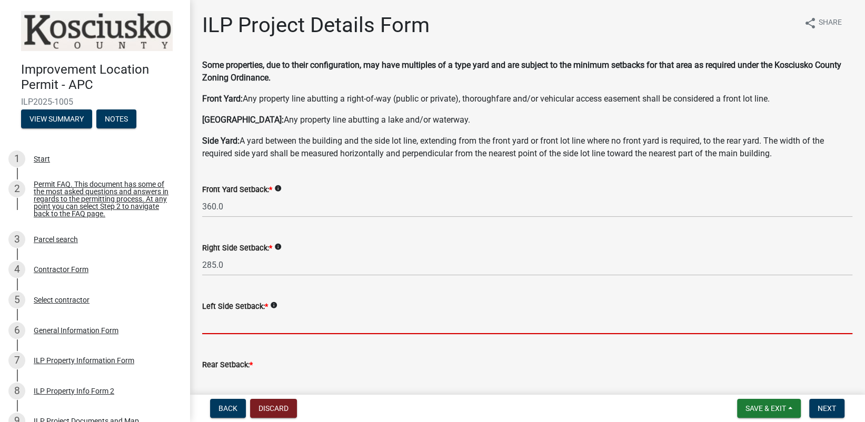
click at [212, 320] on input "text" at bounding box center [527, 324] width 650 height 22
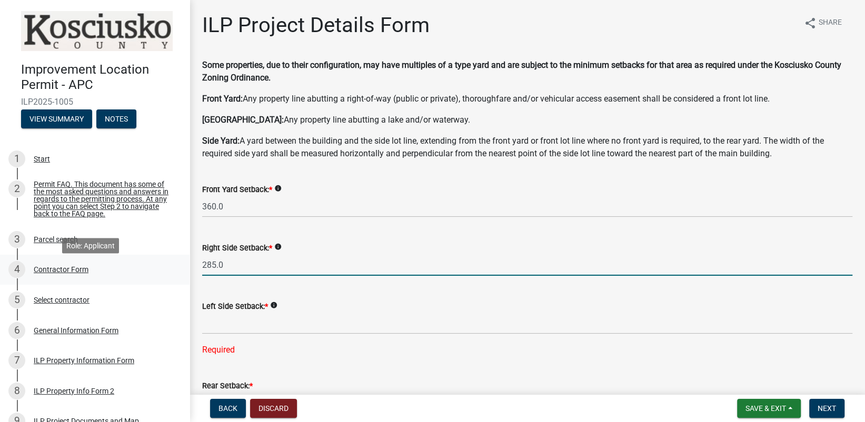
drag, startPoint x: 228, startPoint y: 267, endPoint x: 157, endPoint y: 268, distance: 71.1
click at [157, 268] on div "Improvement Location Permit - APC ILP2025-1005 View Summary Notes 1 Start 2 Per…" at bounding box center [432, 211] width 865 height 422
type input "284.9"
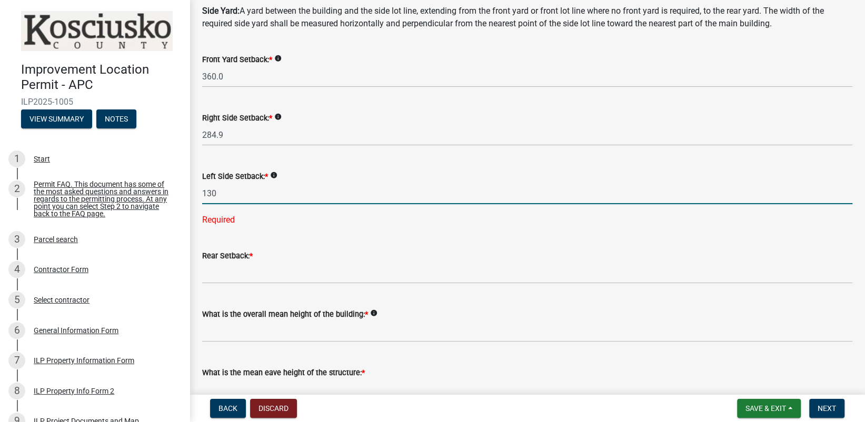
scroll to position [158, 0]
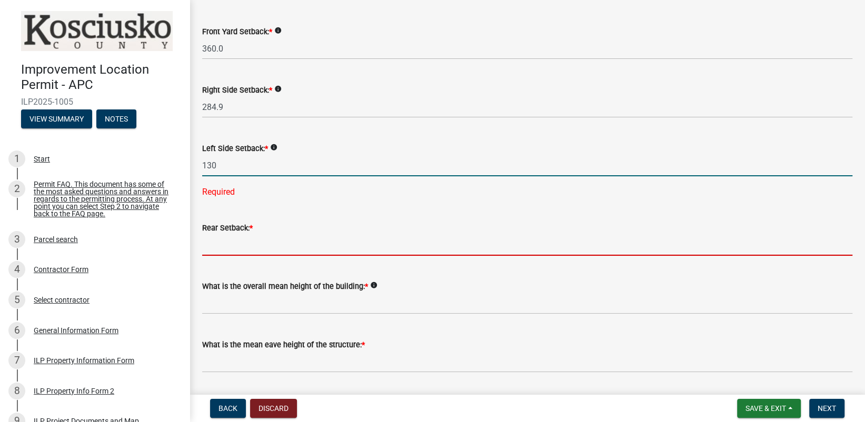
type input "130.0"
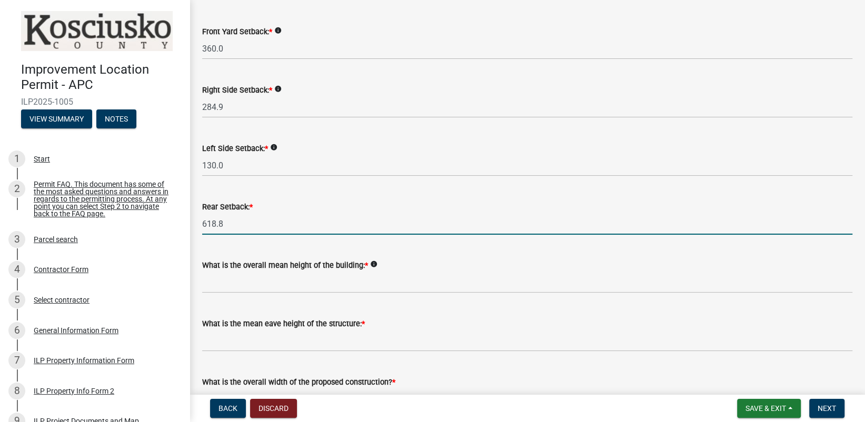
type input "618.8"
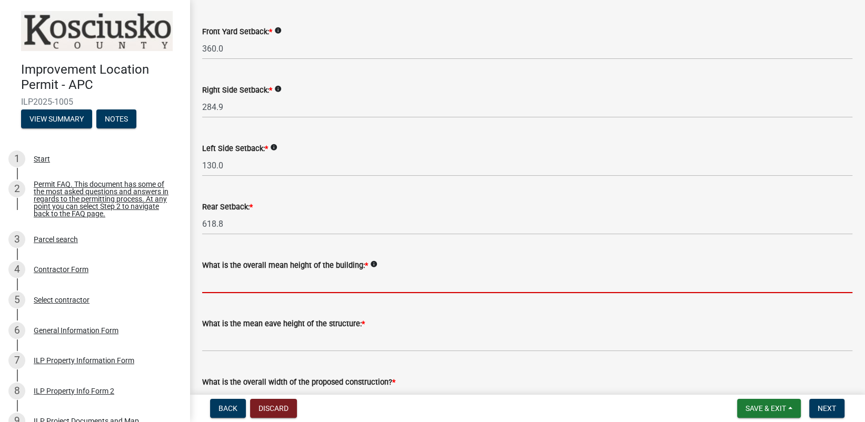
click at [215, 289] on input "text" at bounding box center [527, 283] width 650 height 22
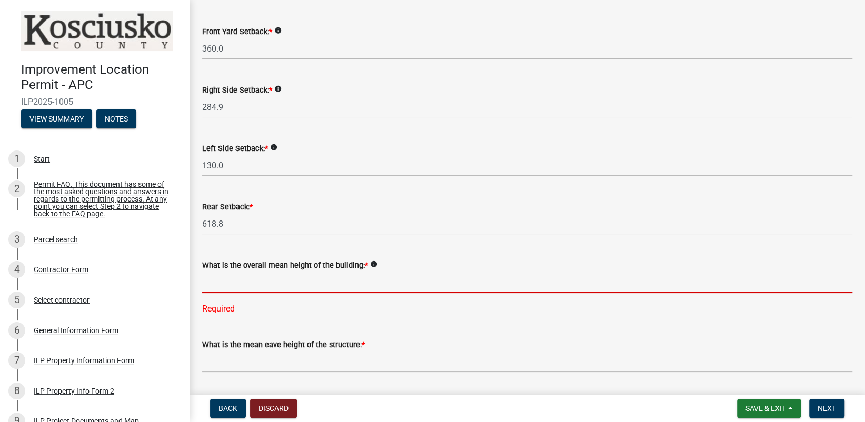
click at [239, 287] on input "text" at bounding box center [527, 283] width 650 height 22
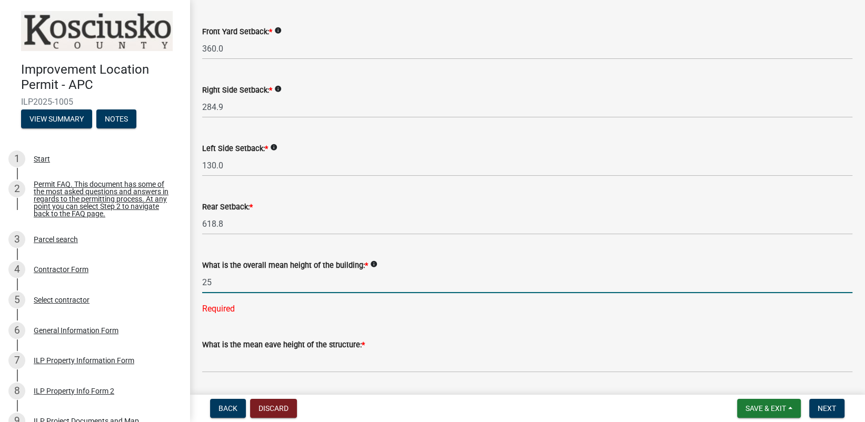
type input "25.0"
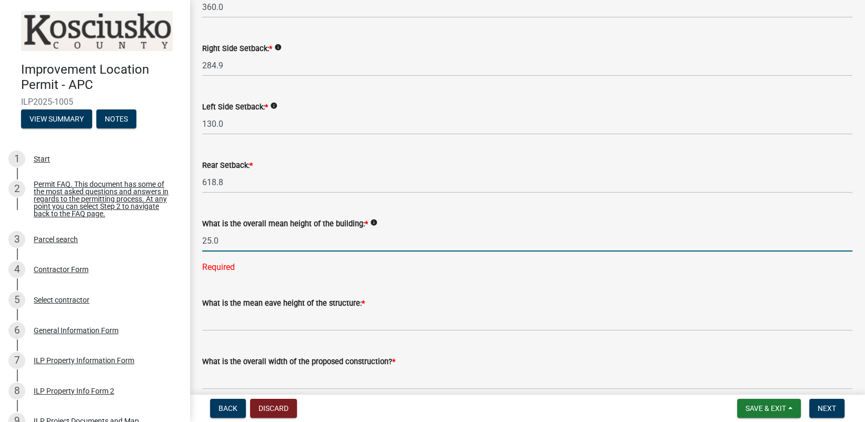
scroll to position [263, 0]
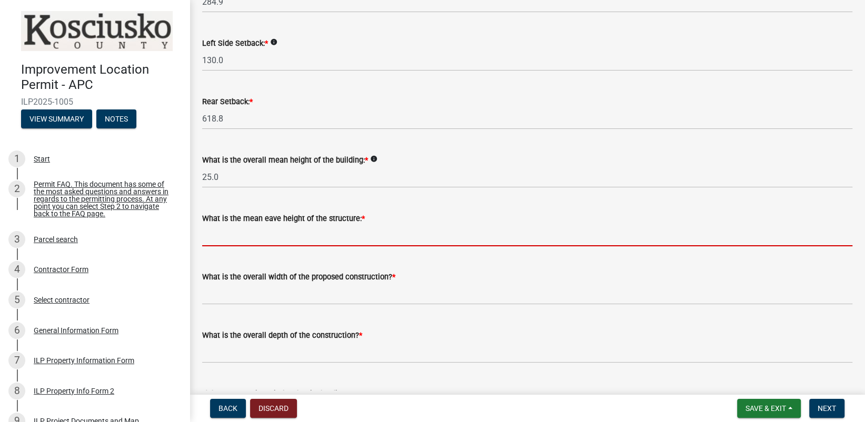
click at [223, 261] on wm-data-entity-input-list "Some properties, due to their configuration, may have multiples of a type yard …" at bounding box center [527, 322] width 650 height 1052
type input "10.0"
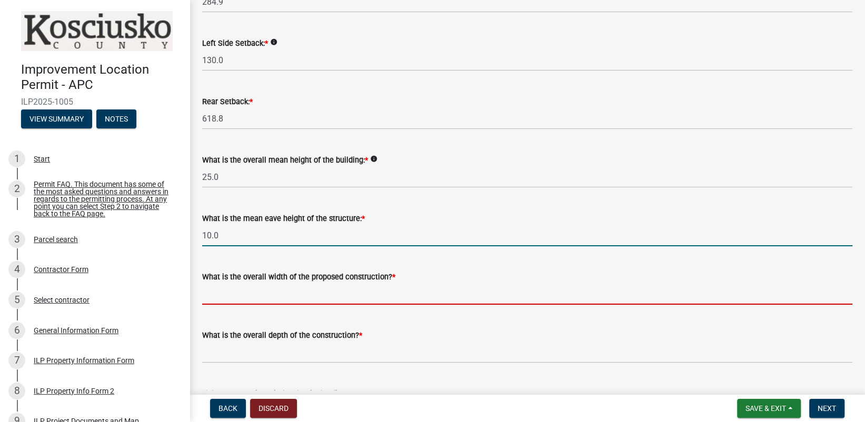
click at [234, 300] on input "text" at bounding box center [527, 294] width 650 height 22
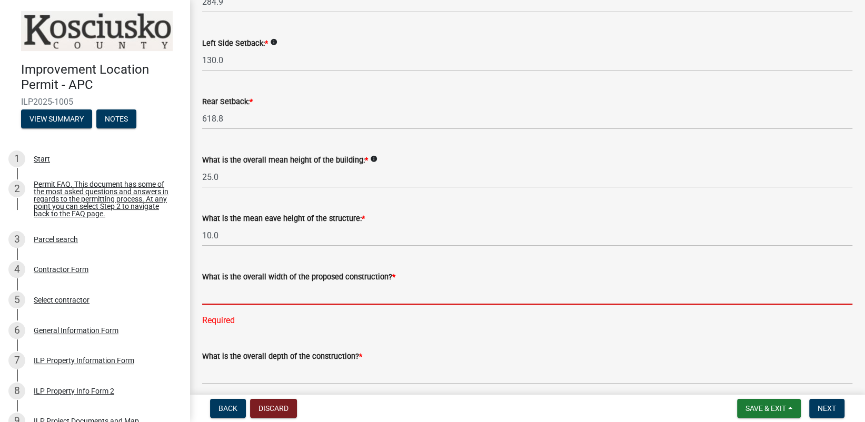
click at [242, 296] on input "text" at bounding box center [527, 294] width 650 height 22
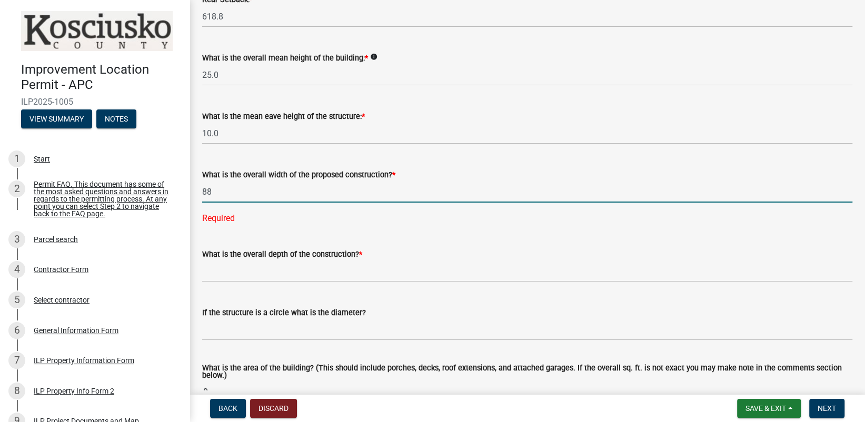
scroll to position [369, 0]
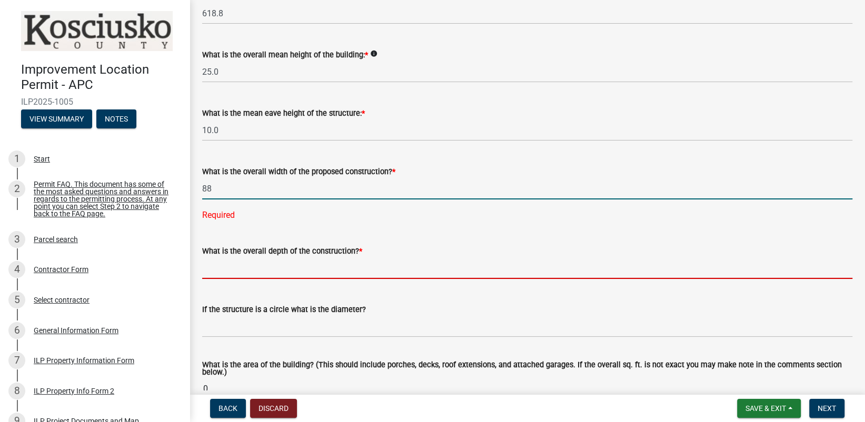
type input "88.00"
click at [214, 269] on wm-data-entity-input-list "Some properties, due to their configuration, may have multiples of a type yard …" at bounding box center [527, 226] width 650 height 1073
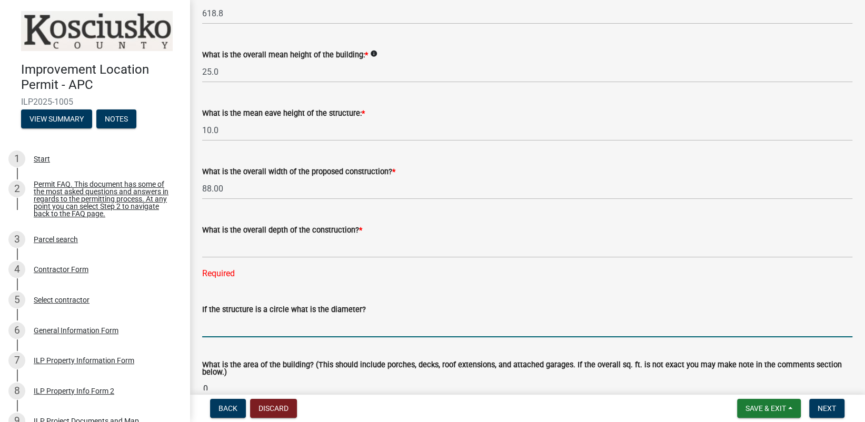
click at [223, 327] on input "text" at bounding box center [527, 327] width 650 height 22
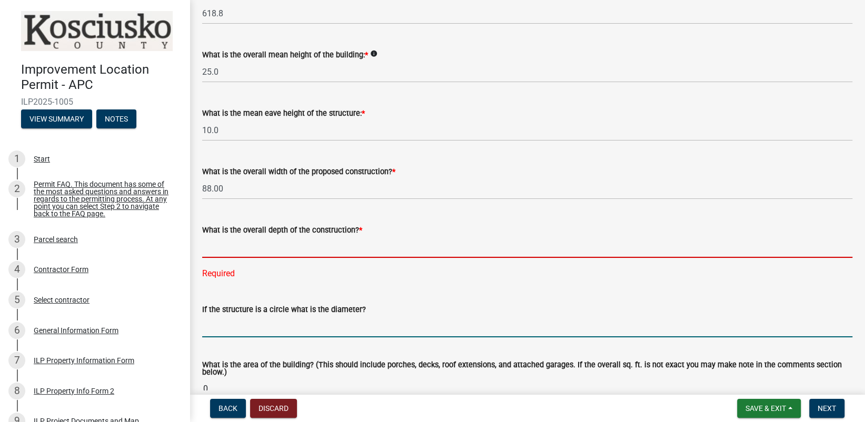
click at [216, 251] on input "text" at bounding box center [527, 247] width 650 height 22
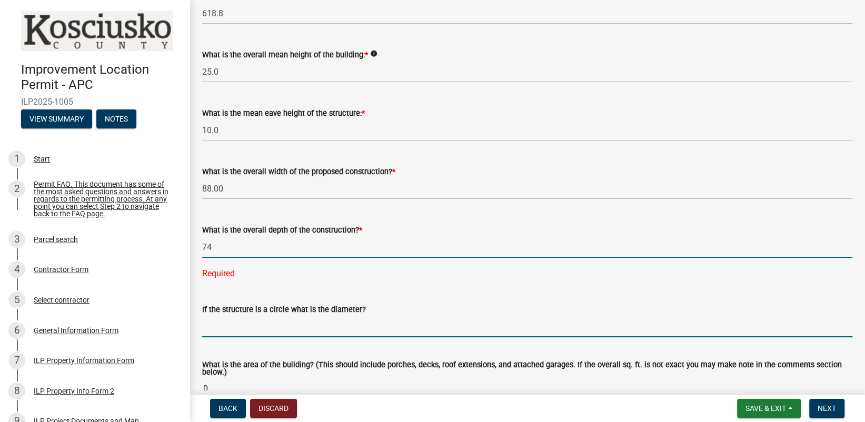
type input "74.00"
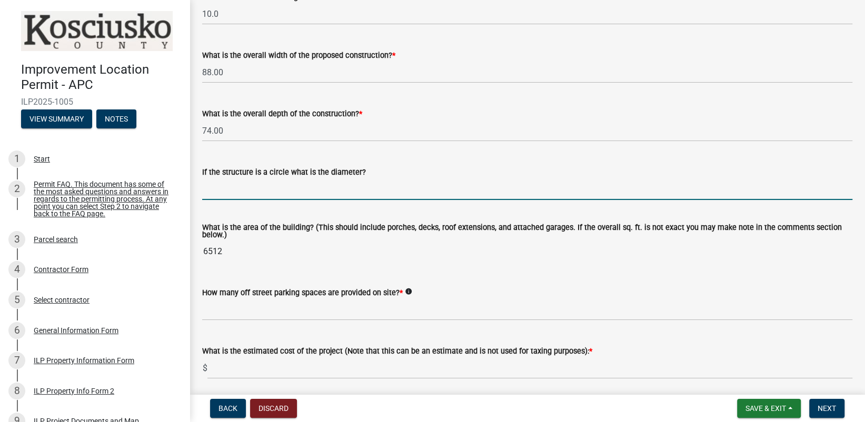
scroll to position [527, 0]
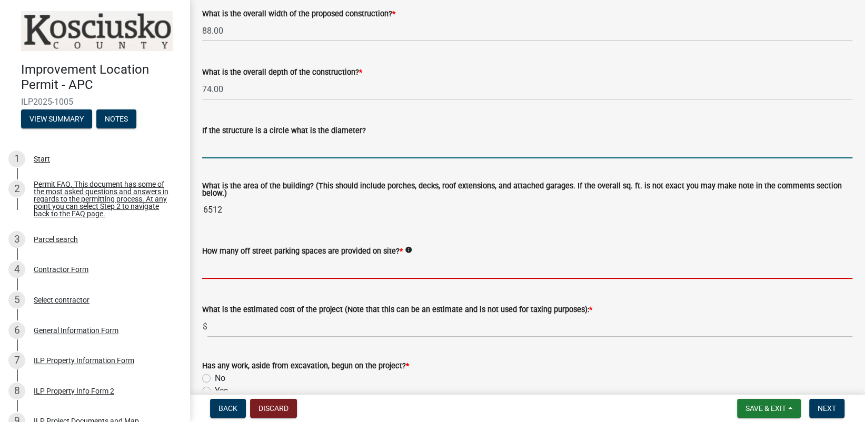
click at [225, 277] on input "text" at bounding box center [527, 268] width 650 height 22
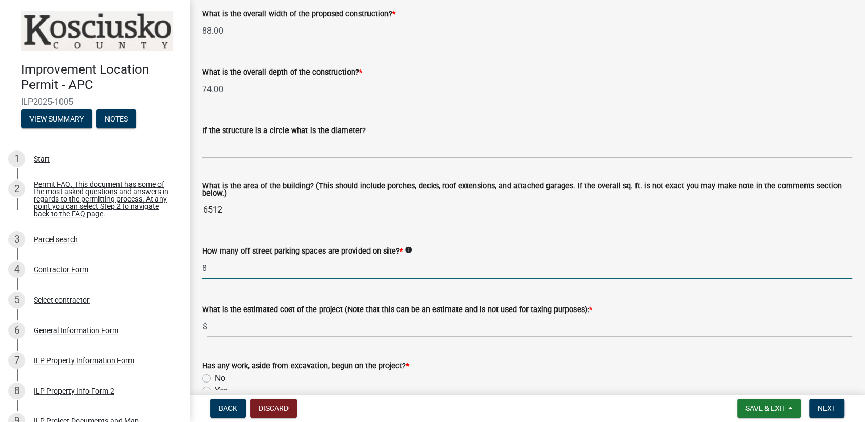
type input "8"
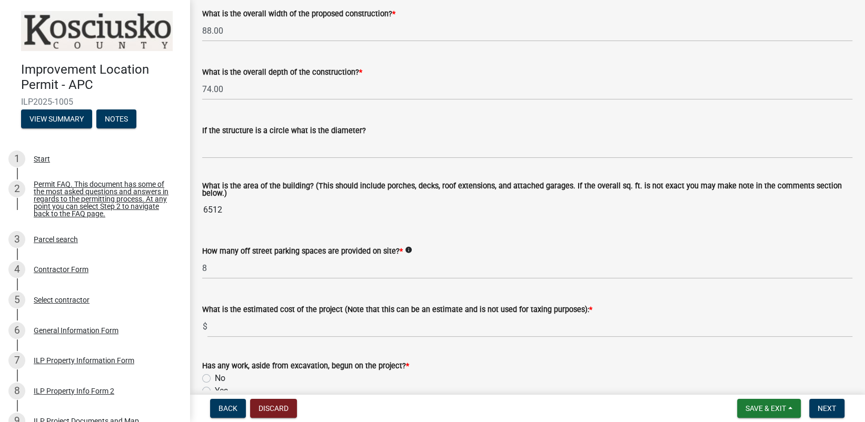
click at [513, 222] on wm-data-entity-input "What is the area of the building? (This should include porches, decks, roof ext…" at bounding box center [527, 199] width 650 height 62
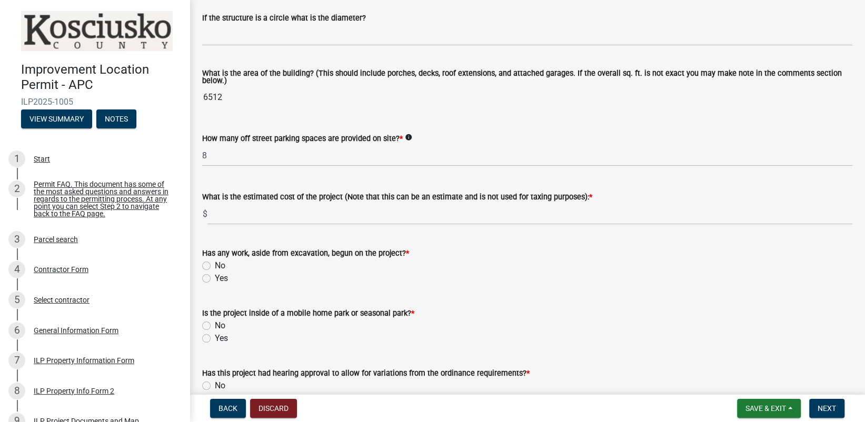
scroll to position [684, 0]
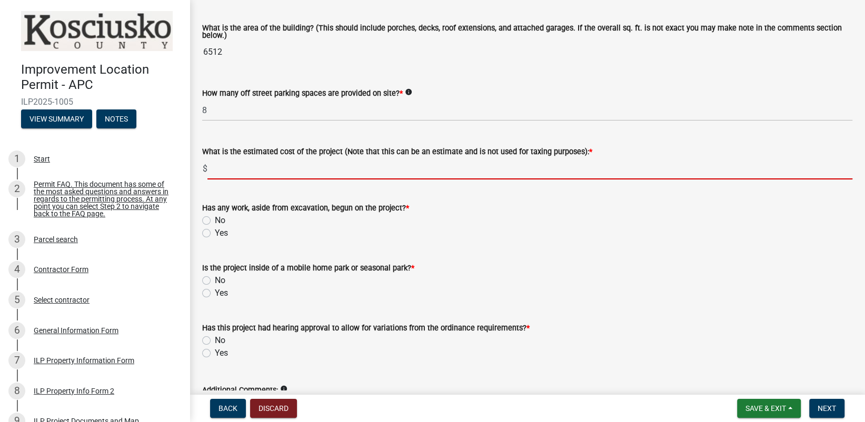
click at [230, 167] on input "text" at bounding box center [529, 169] width 645 height 22
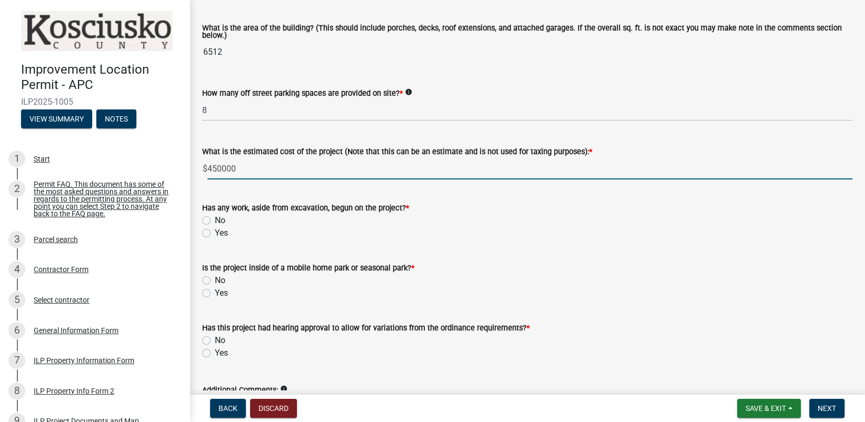
type input "450000"
click at [215, 221] on label "No" at bounding box center [220, 220] width 11 height 13
click at [215, 221] on input "No" at bounding box center [218, 217] width 7 height 7
radio input "true"
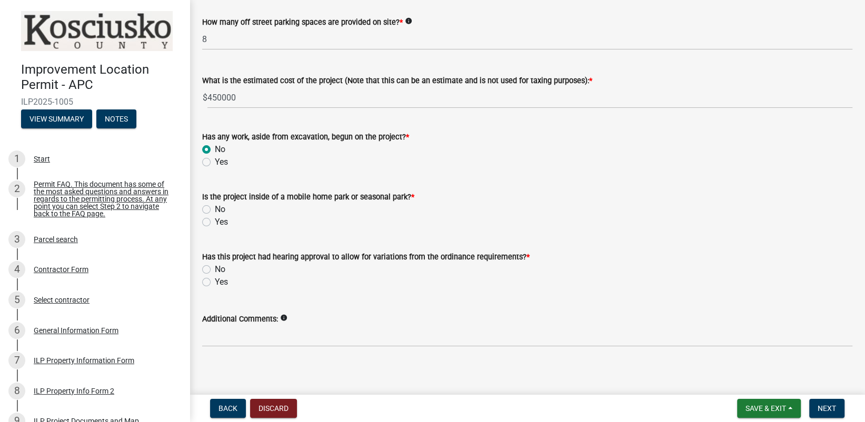
scroll to position [762, 0]
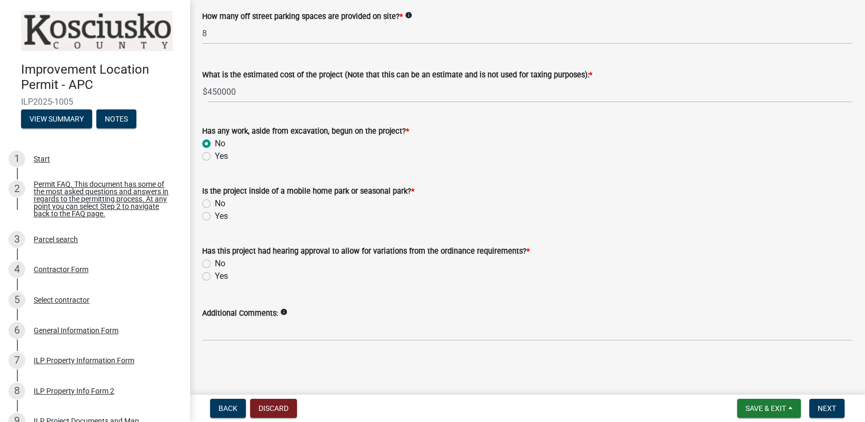
click at [215, 200] on label "No" at bounding box center [220, 203] width 11 height 13
click at [215, 200] on input "No" at bounding box center [218, 200] width 7 height 7
radio input "true"
click at [215, 263] on label "No" at bounding box center [220, 263] width 11 height 13
click at [215, 263] on input "No" at bounding box center [218, 260] width 7 height 7
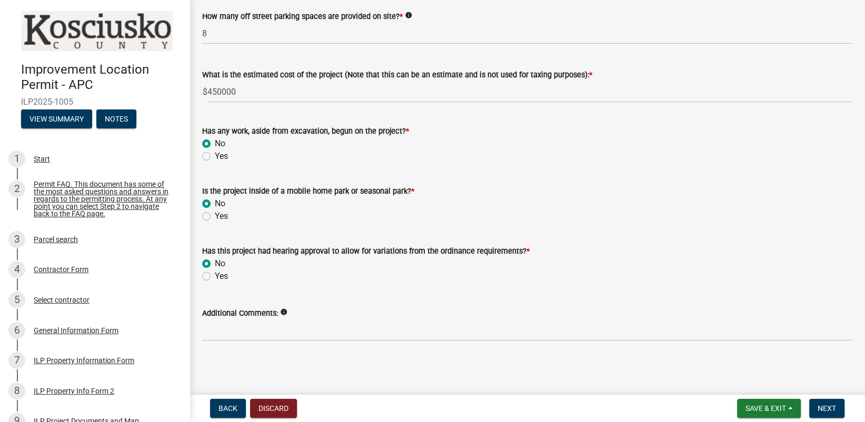
radio input "true"
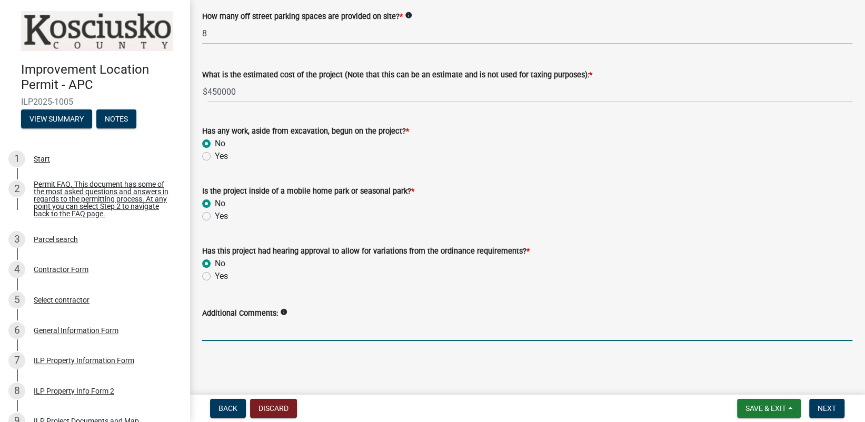
click at [223, 335] on input "Additional Comments:" at bounding box center [527, 331] width 650 height 22
click at [219, 335] on input "Additional Comments:" at bounding box center [527, 331] width 650 height 22
click at [224, 332] on input "Additional Comments:" at bounding box center [527, 331] width 650 height 22
type input "The split out areas are listed on the included site plan."
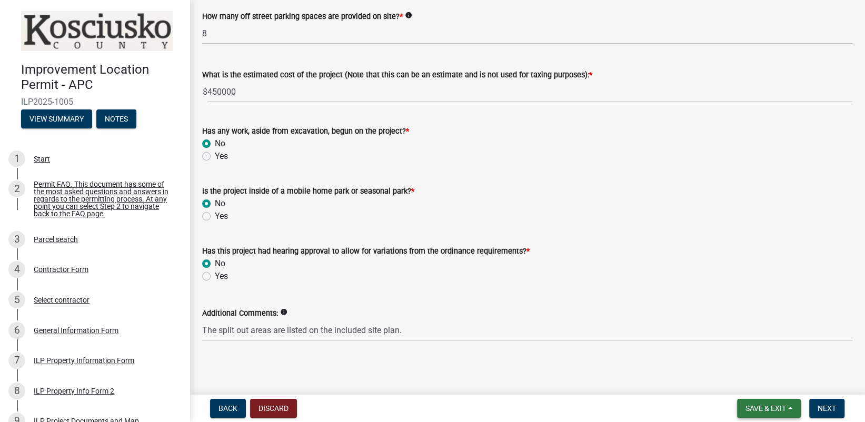
click at [777, 412] on span "Save & Exit" at bounding box center [766, 408] width 41 height 8
click at [741, 352] on button "Save" at bounding box center [759, 355] width 84 height 25
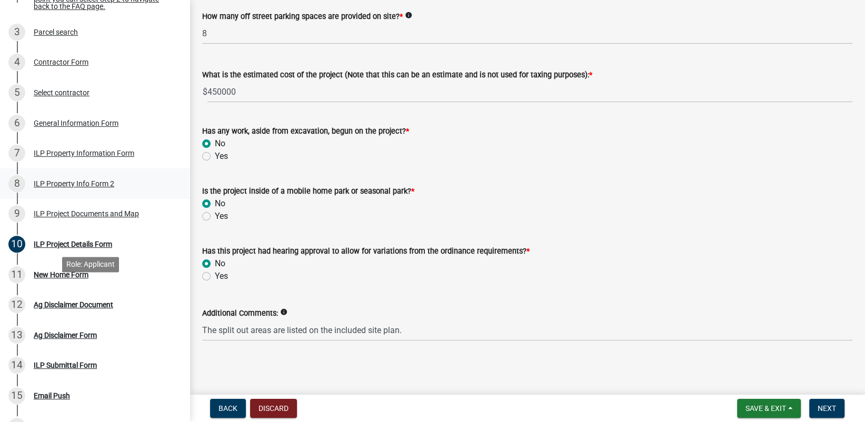
scroll to position [211, 0]
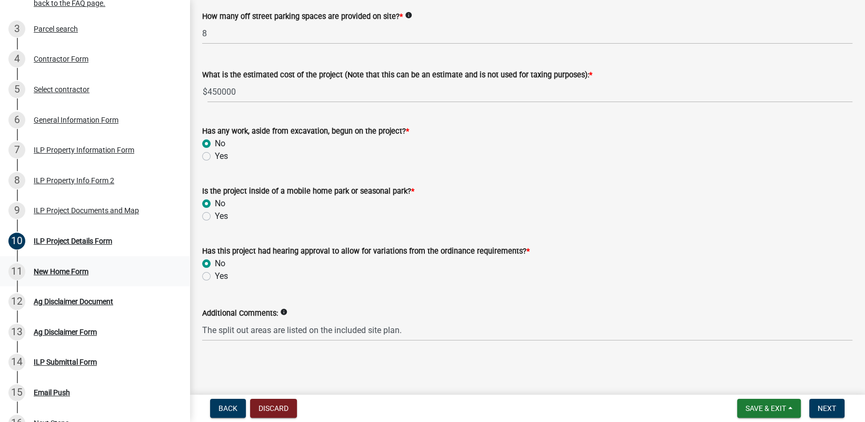
click at [64, 275] on div "New Home Form" at bounding box center [61, 271] width 55 height 7
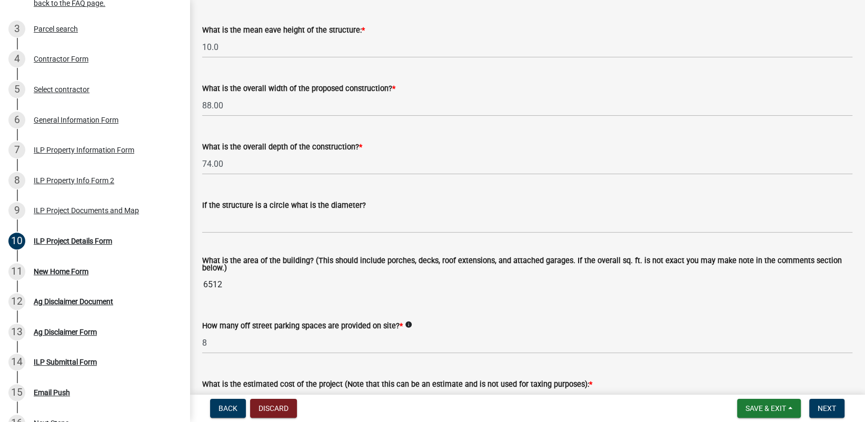
scroll to position [393, 0]
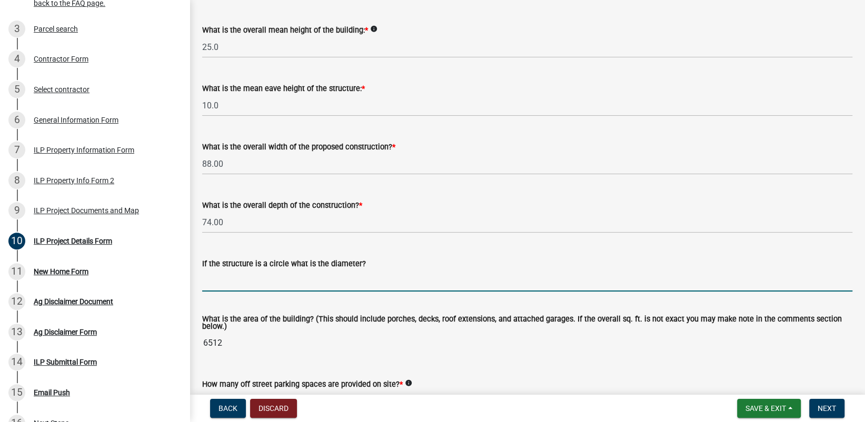
click at [222, 285] on input "text" at bounding box center [527, 281] width 650 height 22
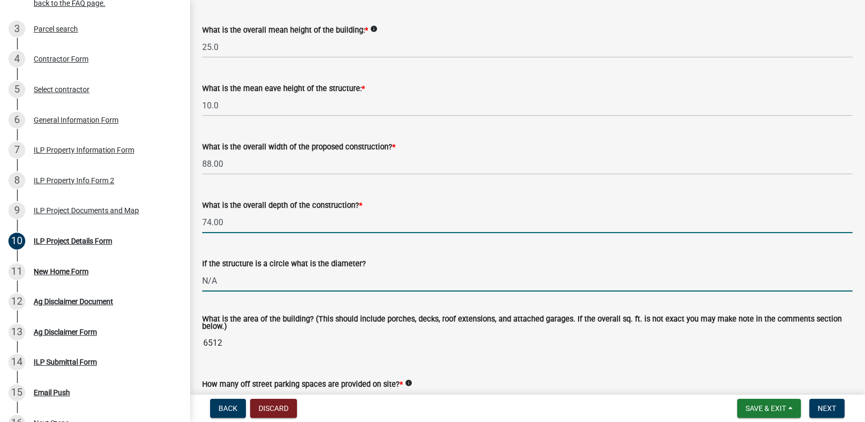
type input "0"
click at [420, 231] on input "74.00" at bounding box center [527, 223] width 650 height 22
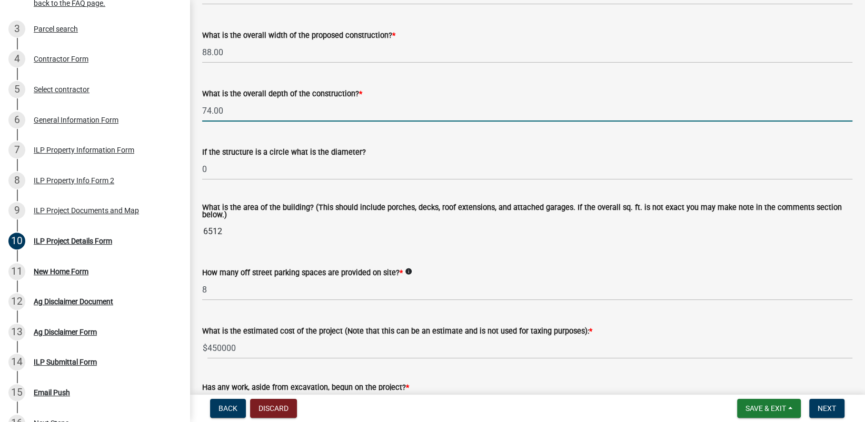
scroll to position [499, 0]
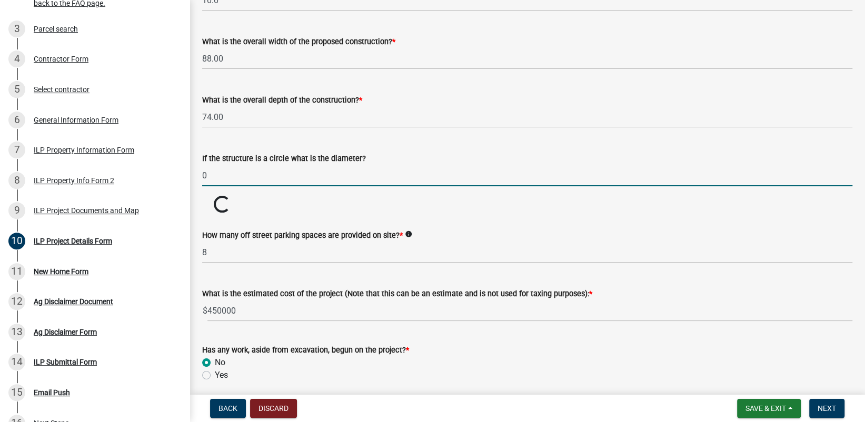
click at [212, 175] on input "0" at bounding box center [527, 176] width 650 height 22
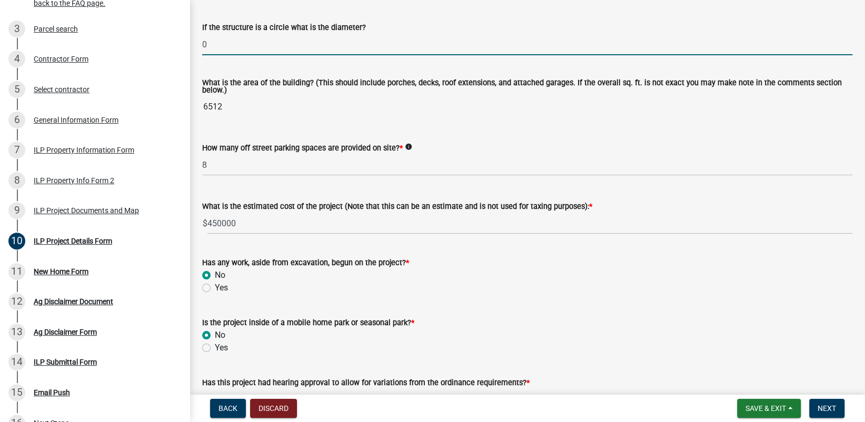
scroll to position [657, 0]
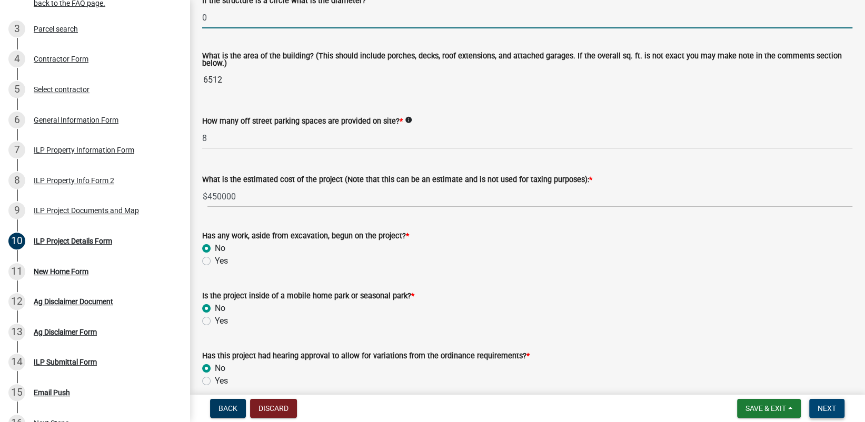
click at [838, 405] on button "Next" at bounding box center [826, 408] width 35 height 19
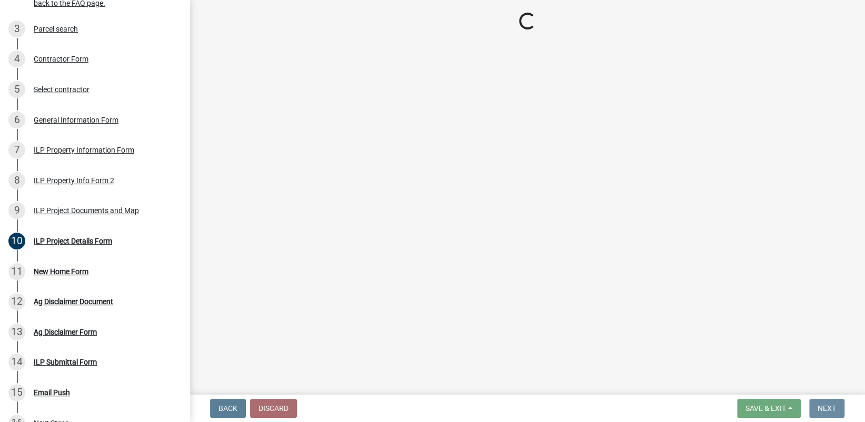
scroll to position [0, 0]
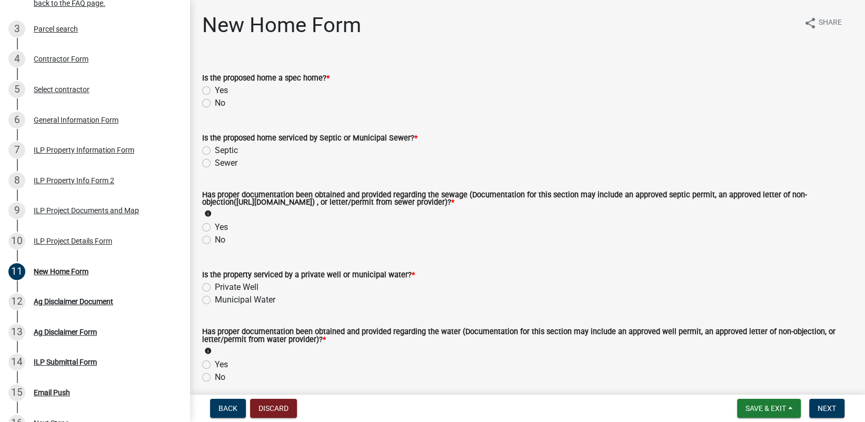
click at [215, 102] on label "No" at bounding box center [220, 103] width 11 height 13
click at [215, 102] on input "No" at bounding box center [218, 100] width 7 height 7
radio input "true"
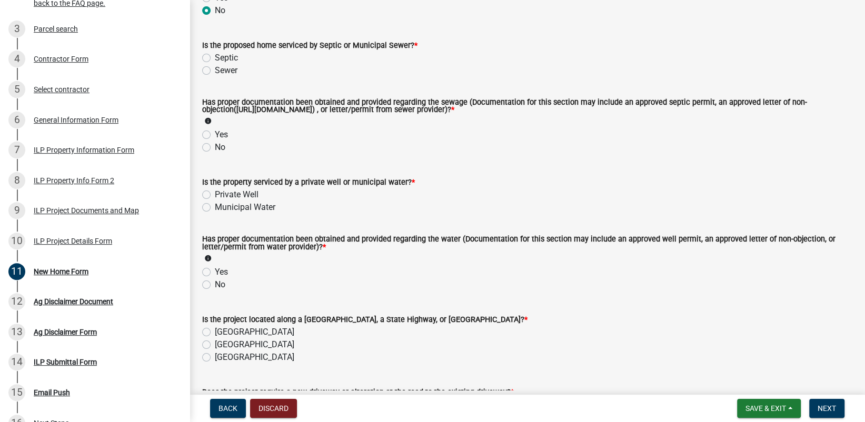
scroll to position [105, 0]
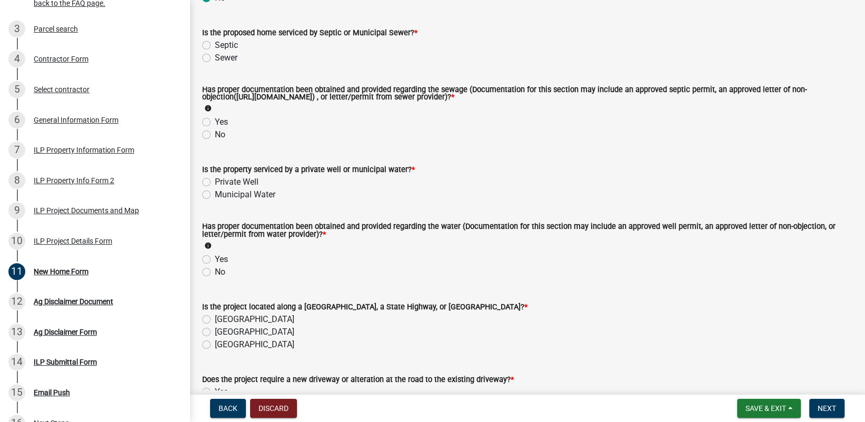
click at [215, 180] on label "Private Well" at bounding box center [237, 182] width 44 height 13
click at [215, 180] on input "Private Well" at bounding box center [218, 179] width 7 height 7
radio input "true"
click at [215, 121] on label "Yes" at bounding box center [221, 122] width 13 height 13
click at [215, 121] on input "Yes" at bounding box center [218, 119] width 7 height 7
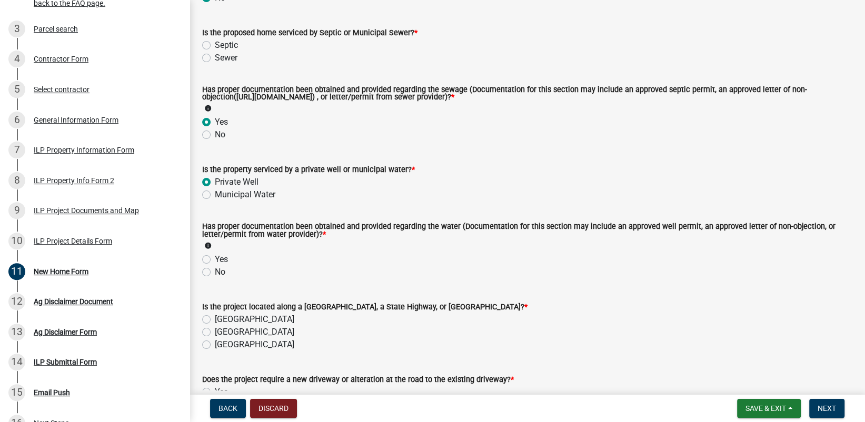
radio input "true"
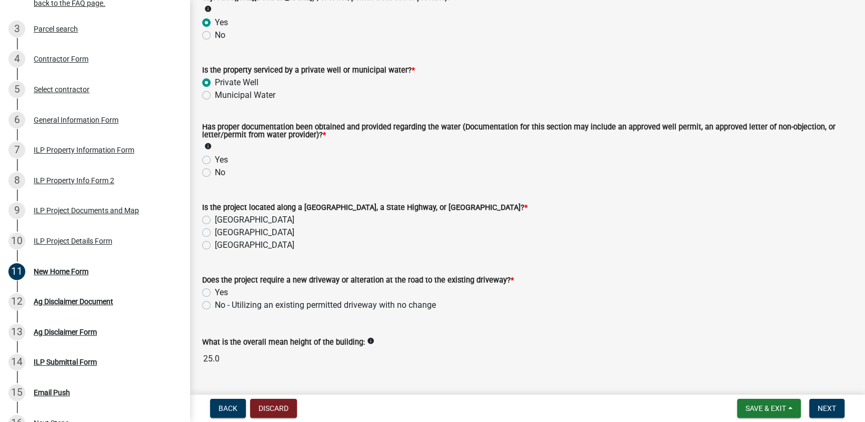
scroll to position [181, 0]
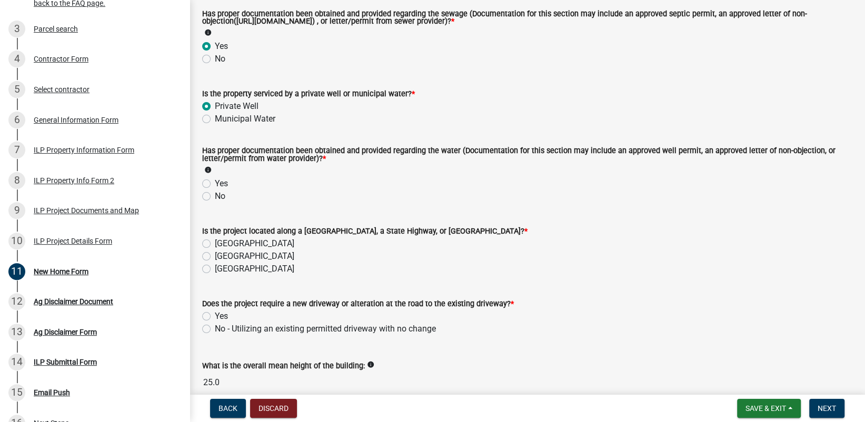
click at [212, 184] on div "Yes" at bounding box center [527, 183] width 650 height 13
click at [215, 184] on label "Yes" at bounding box center [221, 183] width 13 height 13
click at [215, 184] on input "Yes" at bounding box center [218, 180] width 7 height 7
radio input "true"
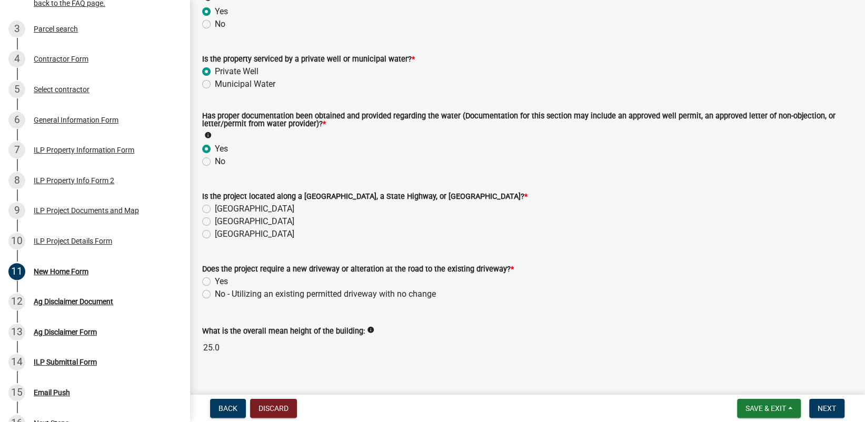
scroll to position [234, 0]
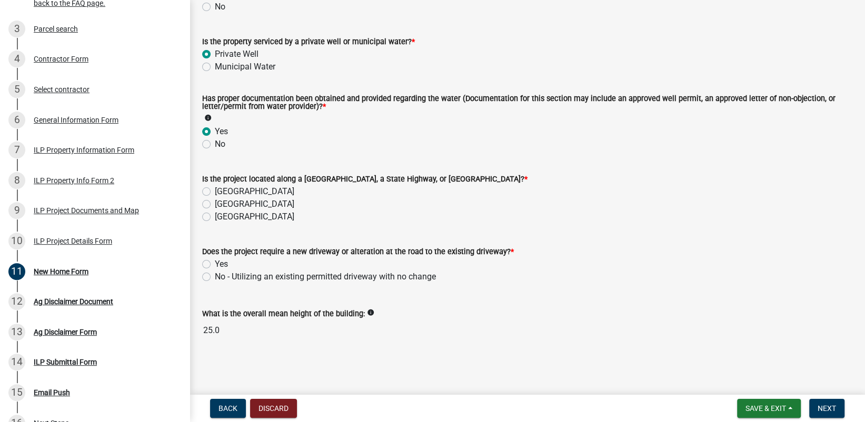
click at [215, 190] on label "[GEOGRAPHIC_DATA]" at bounding box center [255, 191] width 80 height 13
click at [215, 190] on input "[GEOGRAPHIC_DATA]" at bounding box center [218, 188] width 7 height 7
radio input "true"
click at [215, 275] on label "No - Utilizing an existing permitted driveway with no change" at bounding box center [325, 277] width 221 height 13
click at [215, 275] on input "No - Utilizing an existing permitted driveway with no change" at bounding box center [218, 274] width 7 height 7
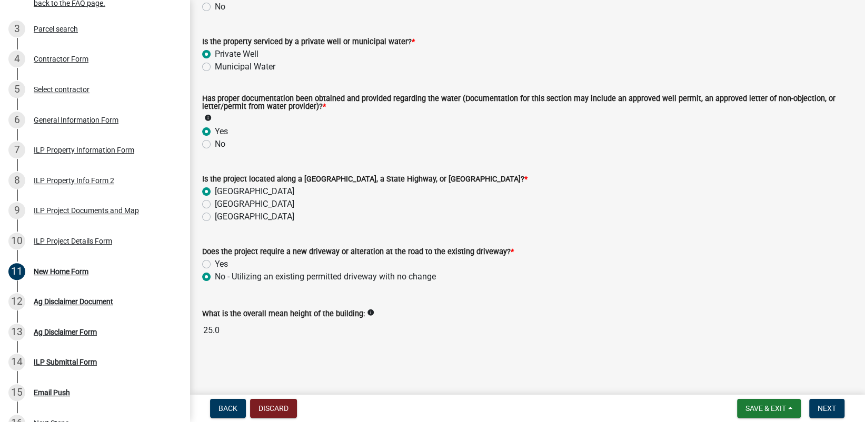
radio input "true"
click at [832, 407] on span "Next" at bounding box center [827, 408] width 18 height 8
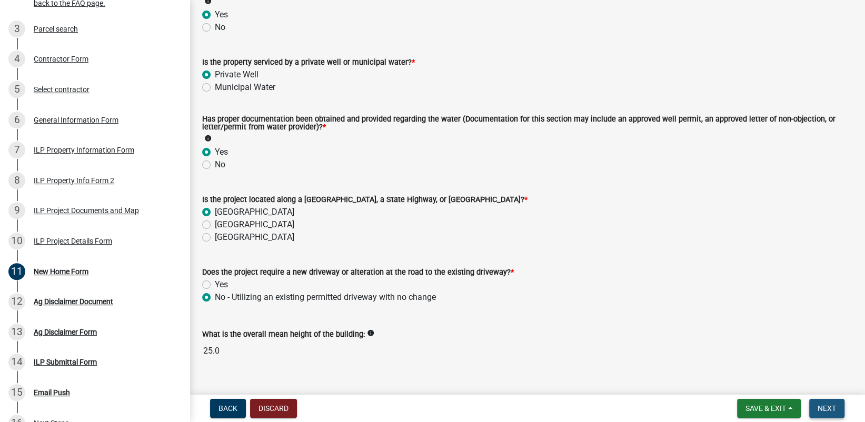
scroll to position [255, 0]
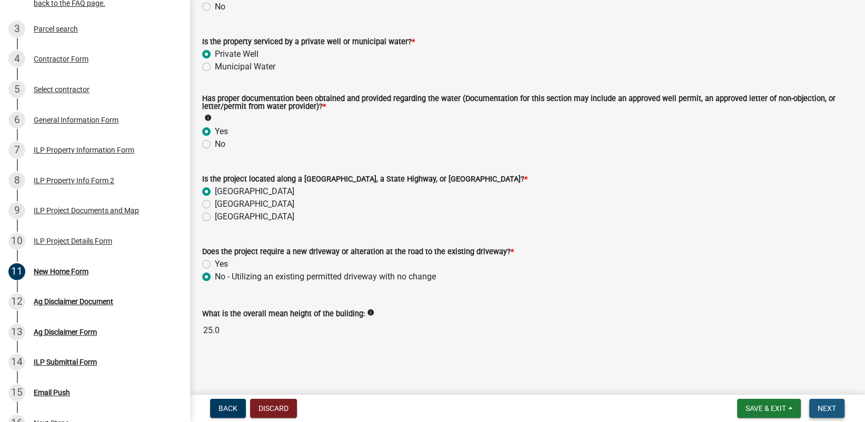
click at [826, 408] on span "Next" at bounding box center [827, 408] width 18 height 8
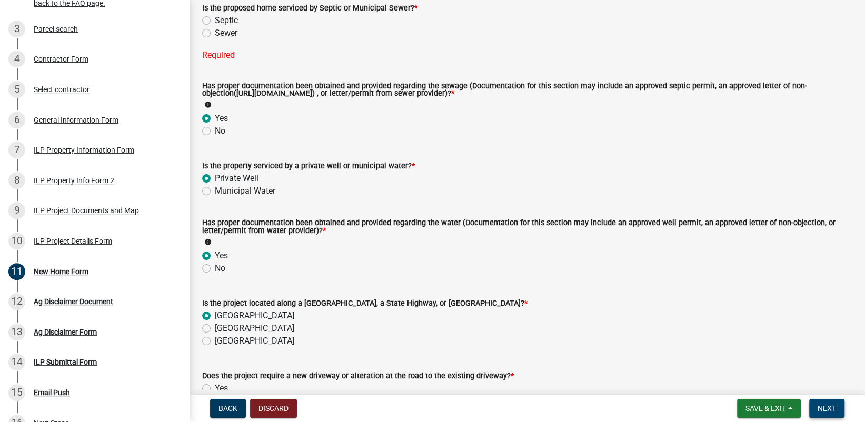
scroll to position [158, 0]
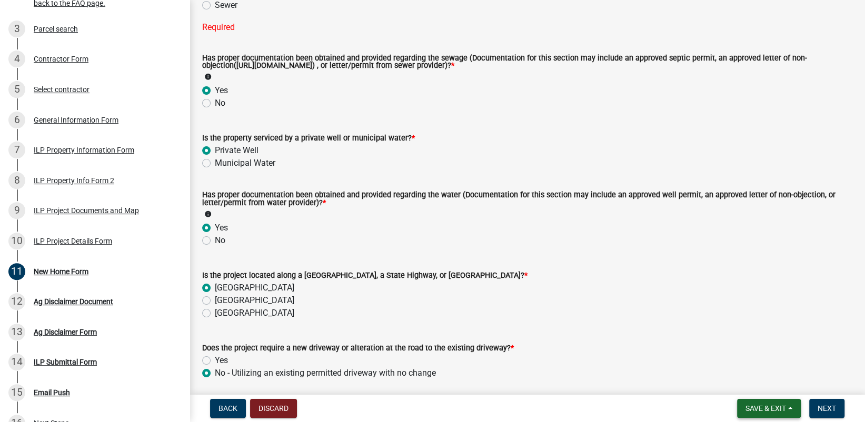
click at [772, 406] on span "Save & Exit" at bounding box center [766, 408] width 41 height 8
click at [747, 380] on button "Save & Exit" at bounding box center [759, 381] width 84 height 25
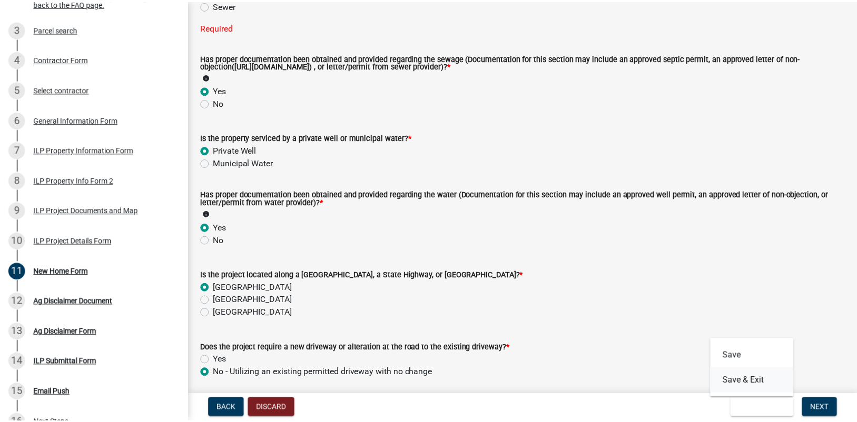
scroll to position [0, 0]
